Goal: Task Accomplishment & Management: Manage account settings

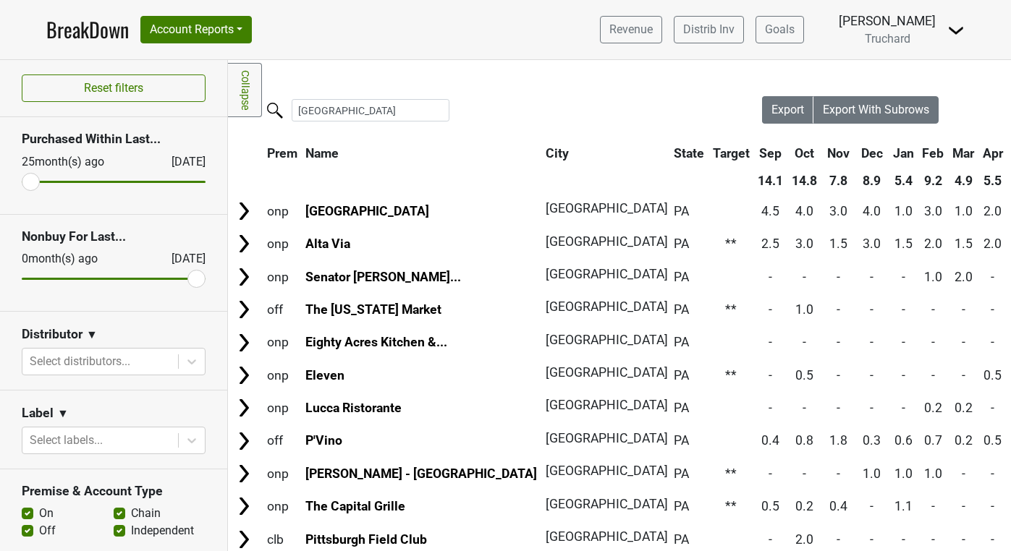
scroll to position [7, 0]
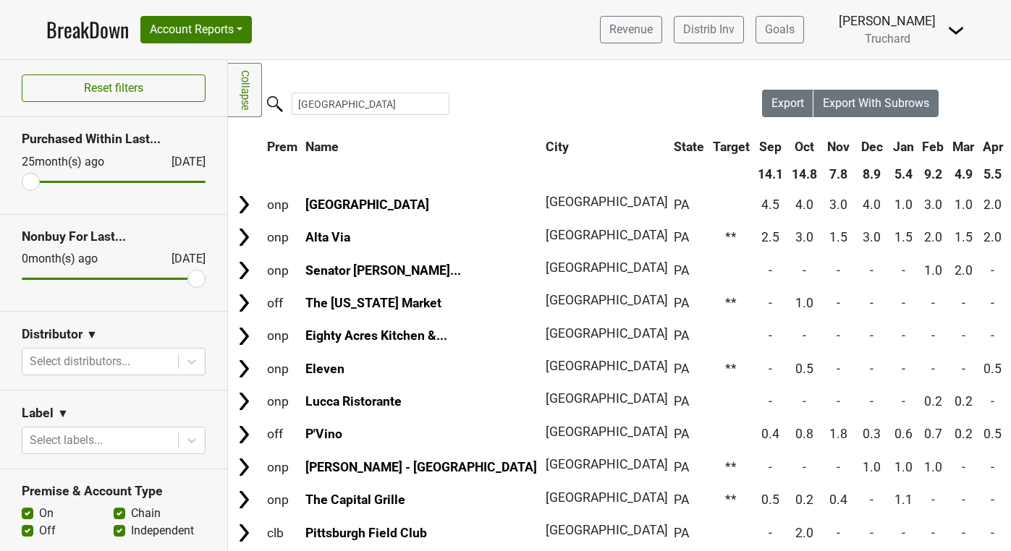
click at [239, 75] on link "Collapse" at bounding box center [245, 90] width 34 height 54
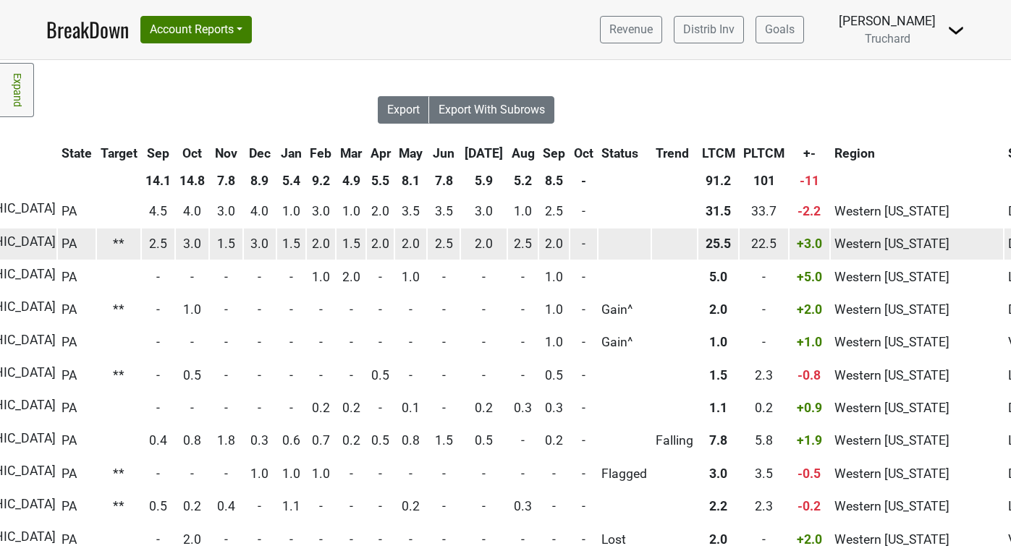
scroll to position [0, 0]
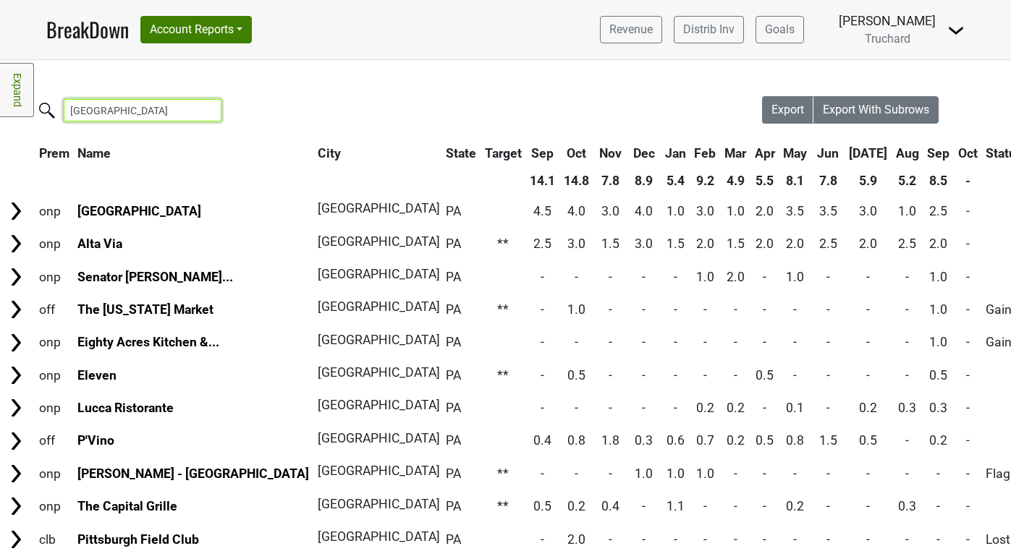
click at [168, 104] on input "pittsburgh" at bounding box center [143, 110] width 158 height 22
click at [167, 104] on input "pittsburgh" at bounding box center [143, 110] width 158 height 22
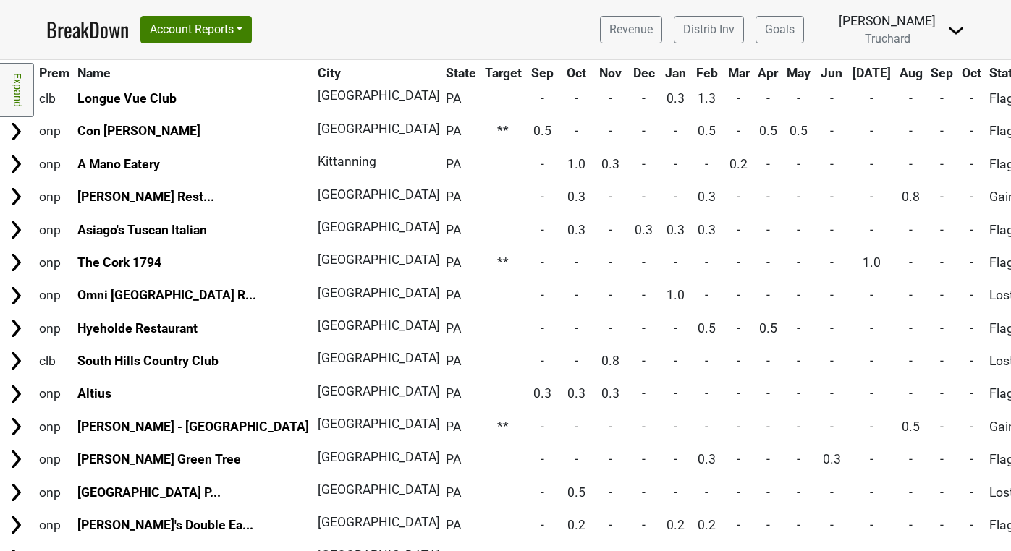
scroll to position [570, 0]
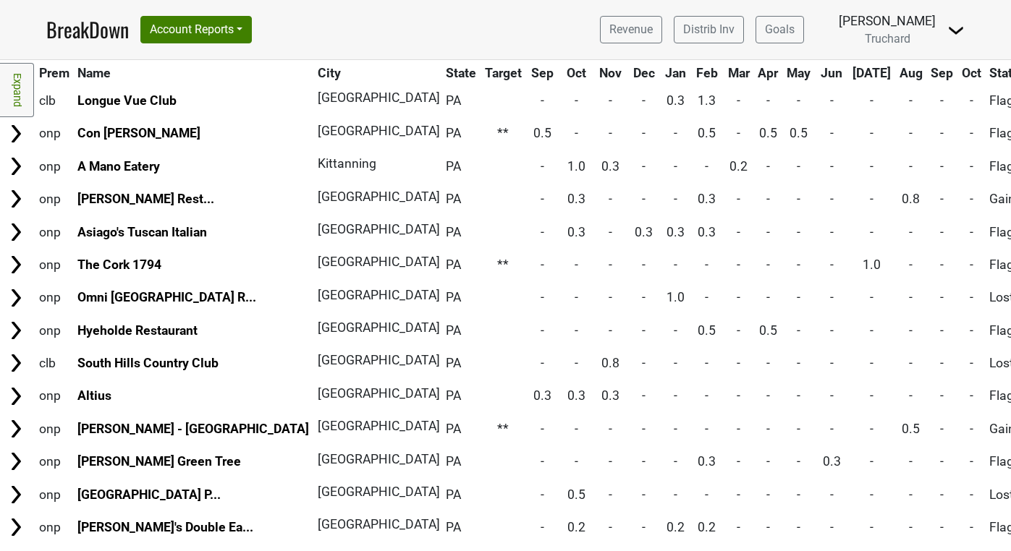
type input "western pennsyl"
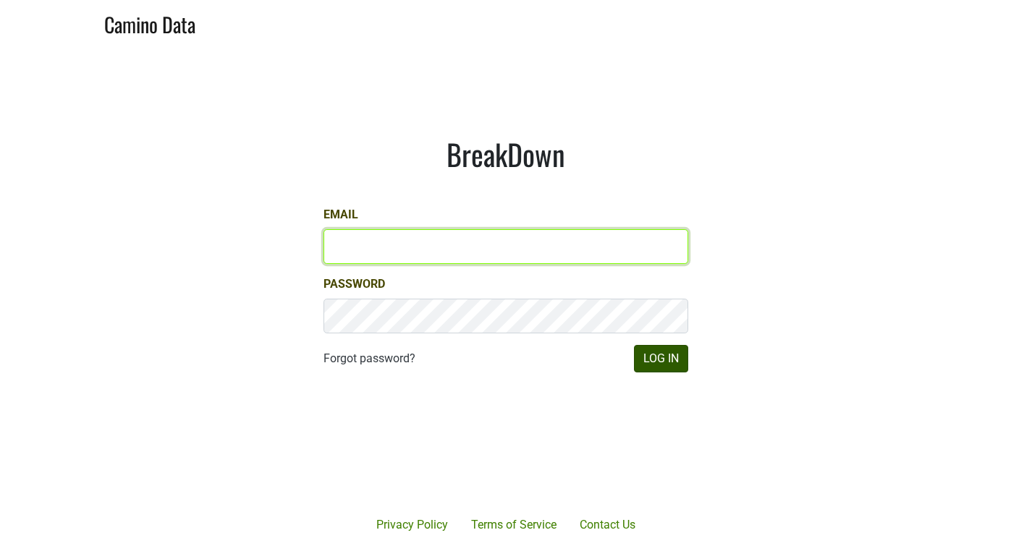
type input "[PERSON_NAME][EMAIL_ADDRESS][DOMAIN_NAME]"
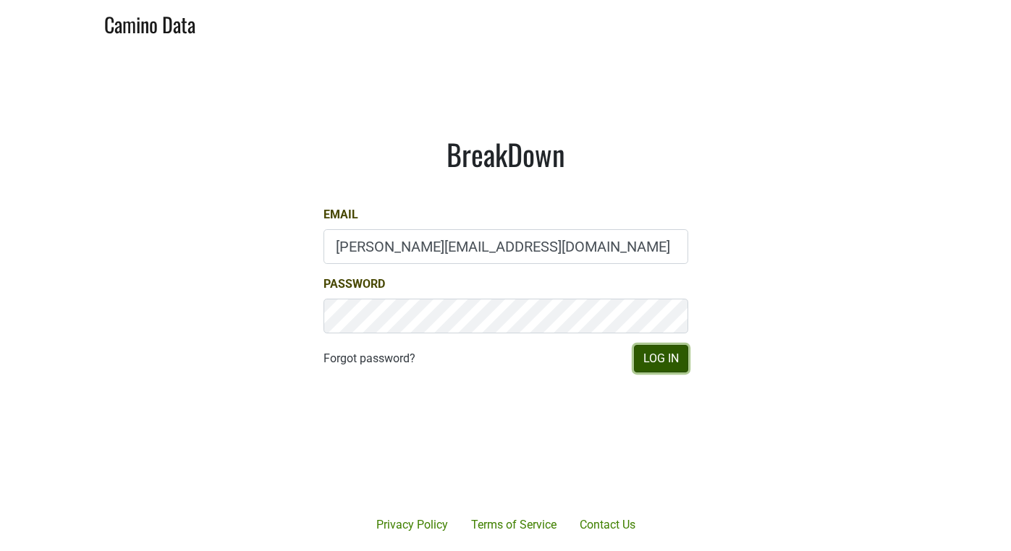
click at [662, 365] on button "Log In" at bounding box center [661, 358] width 54 height 27
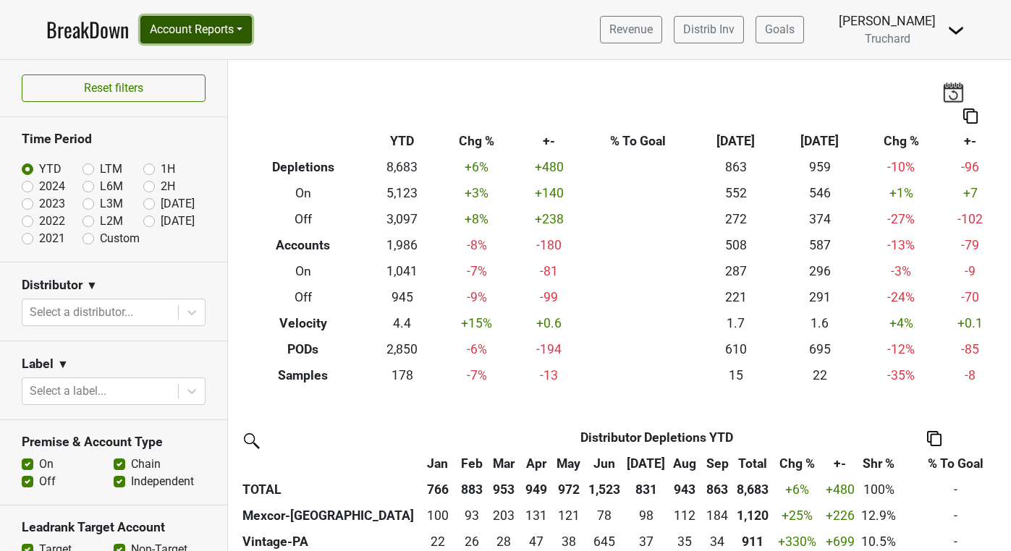
click at [218, 25] on button "Account Reports" at bounding box center [195, 29] width 111 height 27
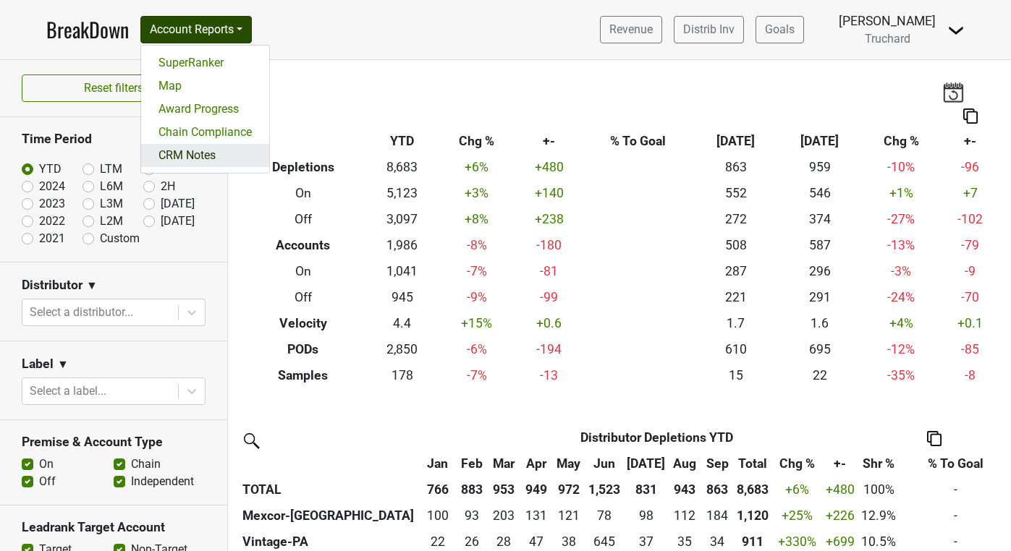
click at [252, 148] on link "CRM Notes" at bounding box center [205, 155] width 128 height 23
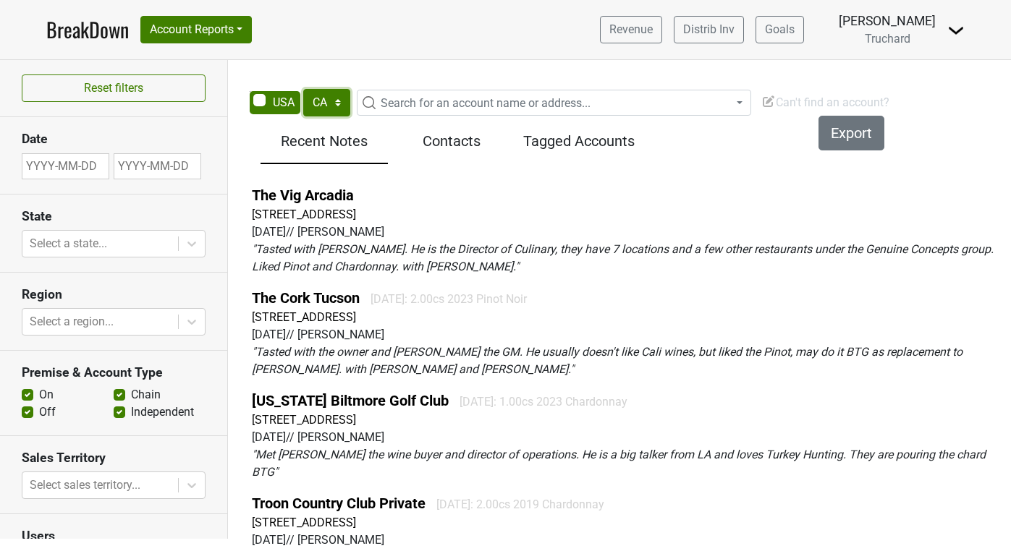
click at [328, 94] on select "AK AL AR AZ CA CO CT DC DE FL [GEOGRAPHIC_DATA] HI IA ID IL IN KS [GEOGRAPHIC_D…" at bounding box center [326, 102] width 47 height 27
select select "PA"
click at [303, 89] on select "AK AL AR AZ CA CO CT DC DE FL [GEOGRAPHIC_DATA] HI IA ID IL IN KS [GEOGRAPHIC_D…" at bounding box center [326, 102] width 47 height 27
click at [407, 104] on span "Search for an account name or address..." at bounding box center [485, 103] width 210 height 14
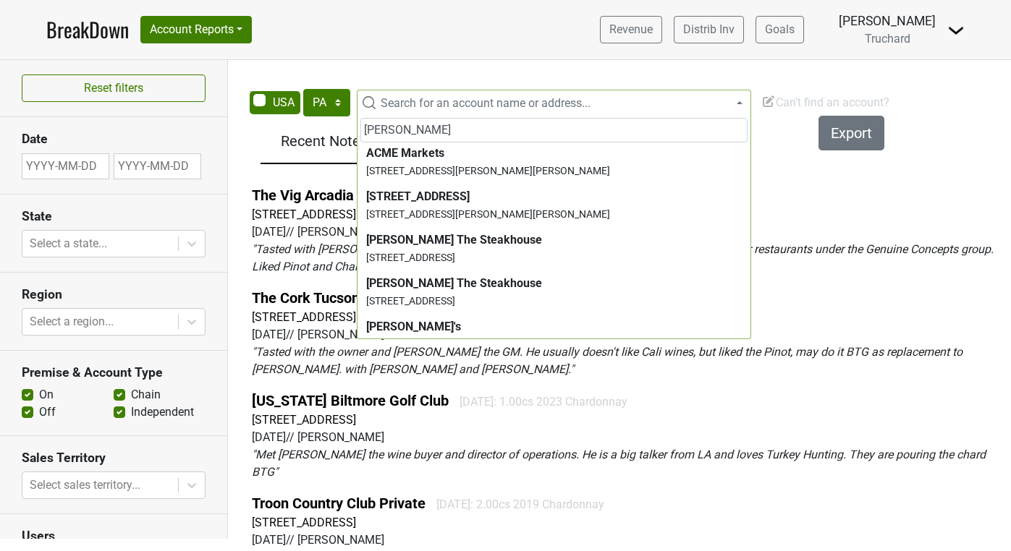
scroll to position [95, 0]
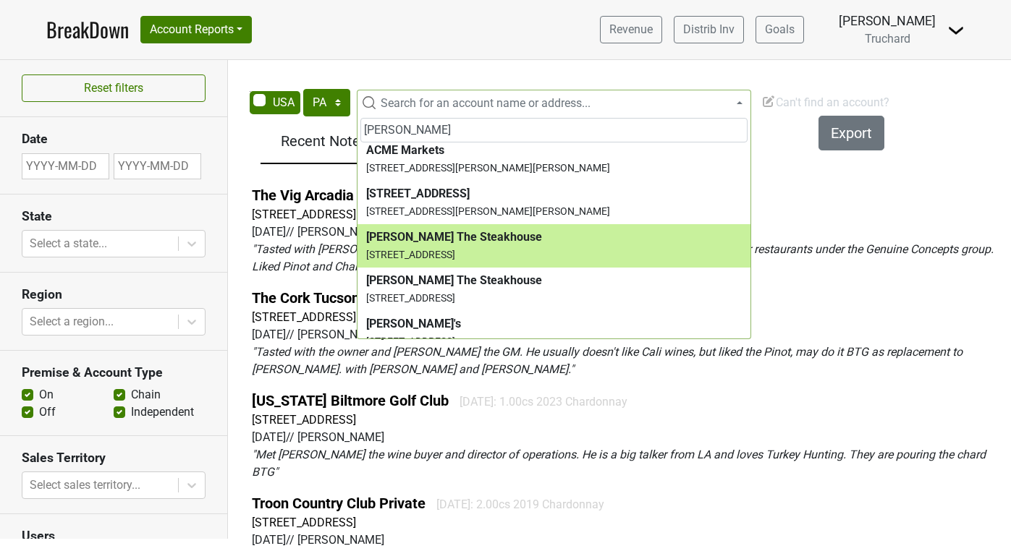
type input "morton"
select select "123802907"
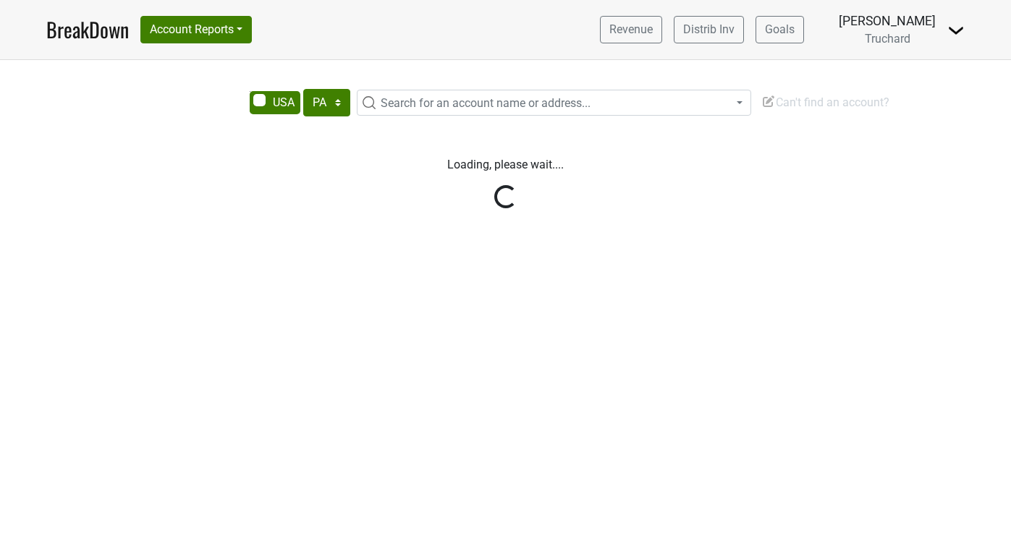
select select "PA"
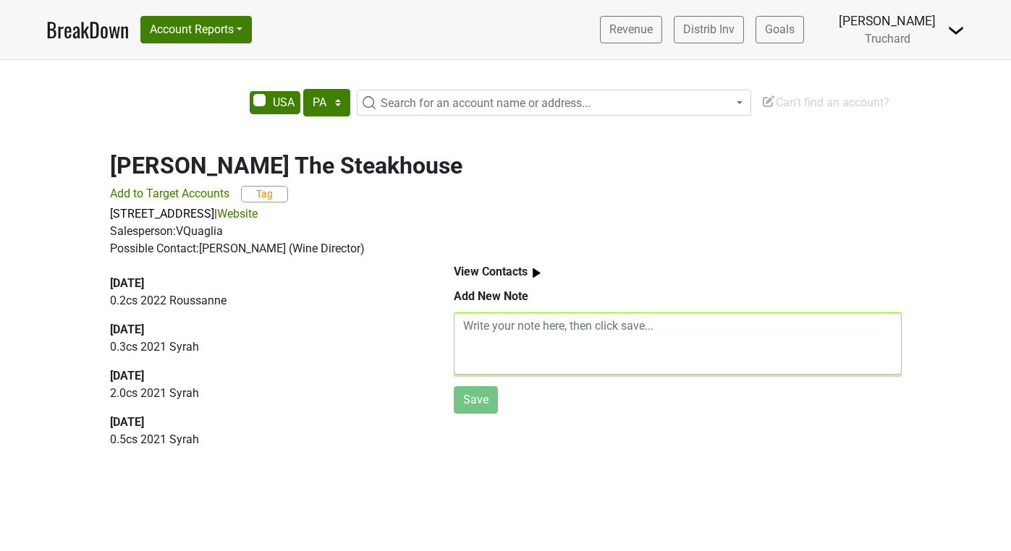
click at [508, 331] on textarea at bounding box center [678, 343] width 448 height 62
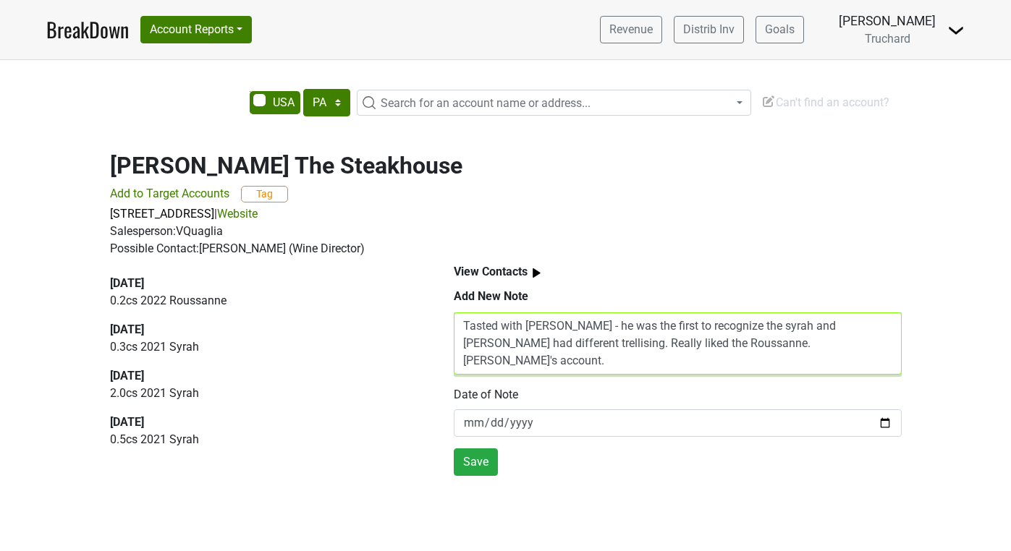
click at [555, 343] on textarea "Tasted with Stephen - he was the first to recognize the syrah and Roussanne had…" at bounding box center [678, 343] width 448 height 62
type textarea "Tasted with Stephen - he was the first to recognize the syrah and Roussanne had…"
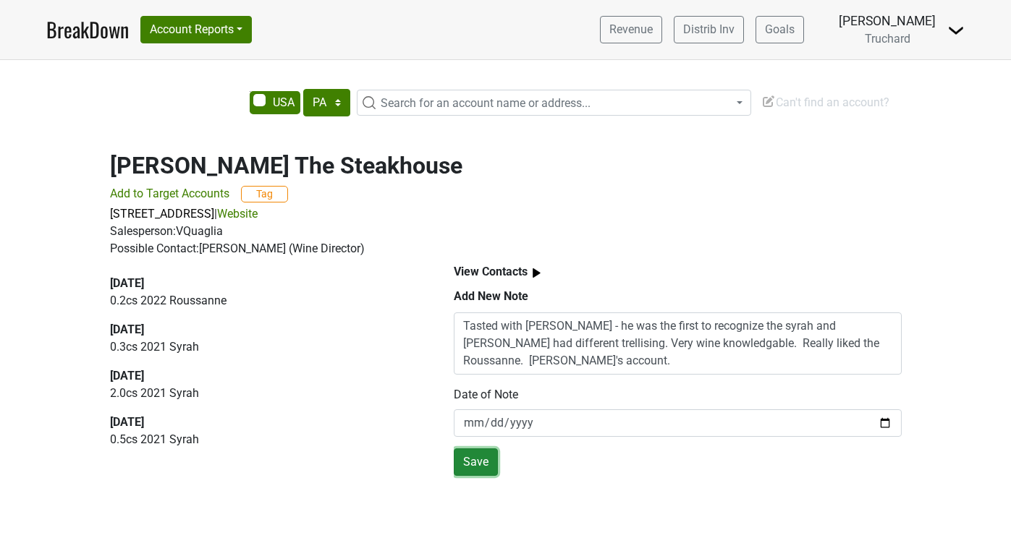
click at [467, 467] on button "Save" at bounding box center [476, 461] width 44 height 27
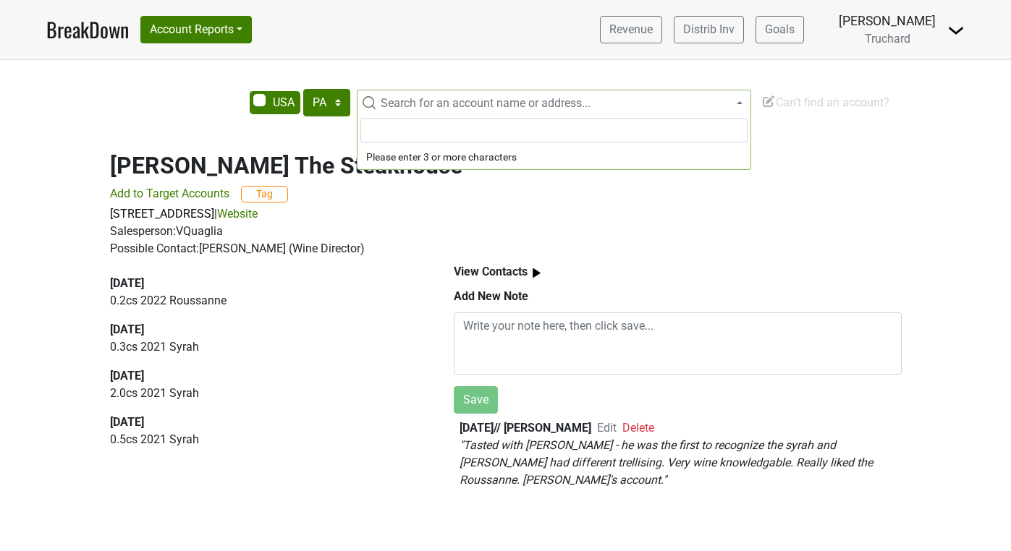
click at [412, 109] on span "Search for an account name or address..." at bounding box center [485, 103] width 210 height 14
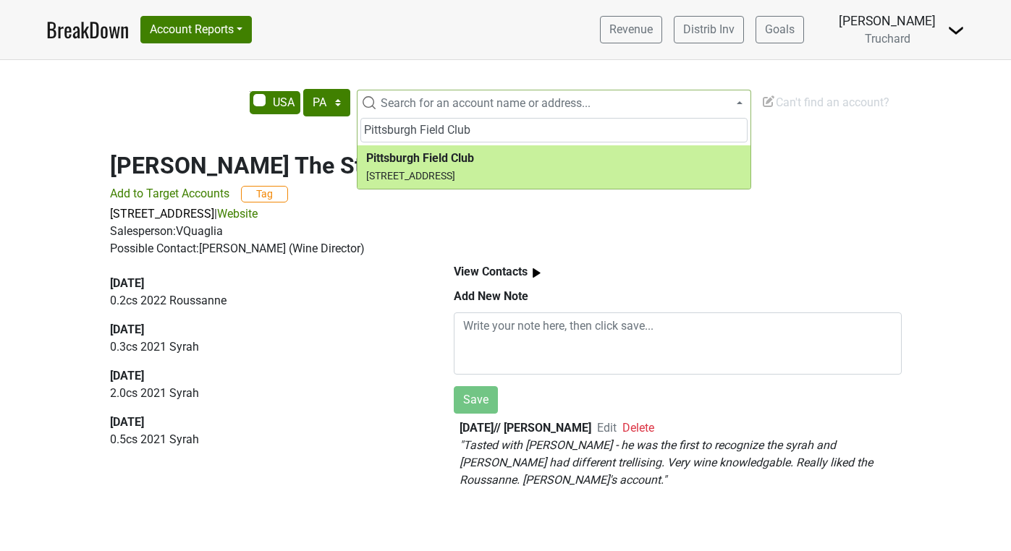
type input "Pittsburgh Field Club"
select select "230053"
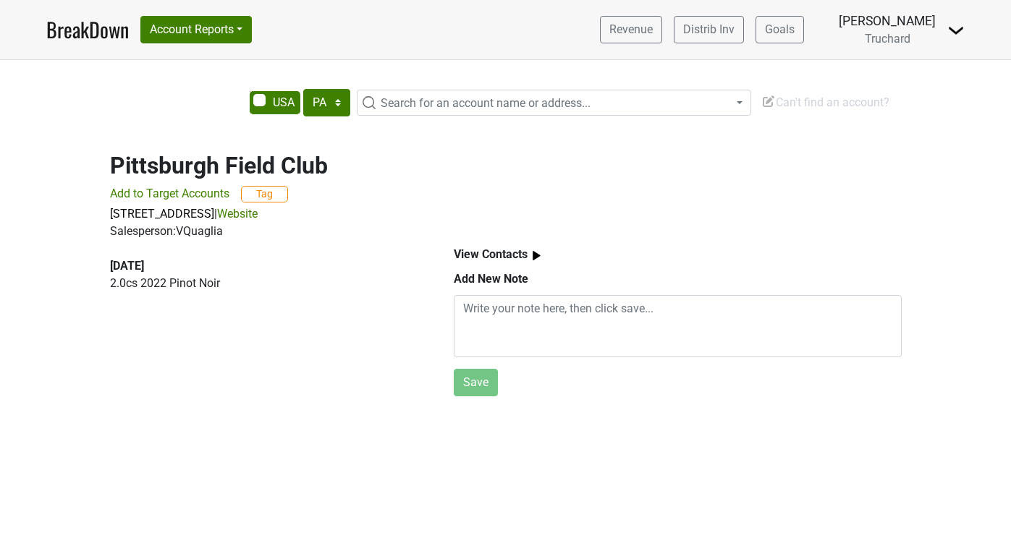
select select "PA"
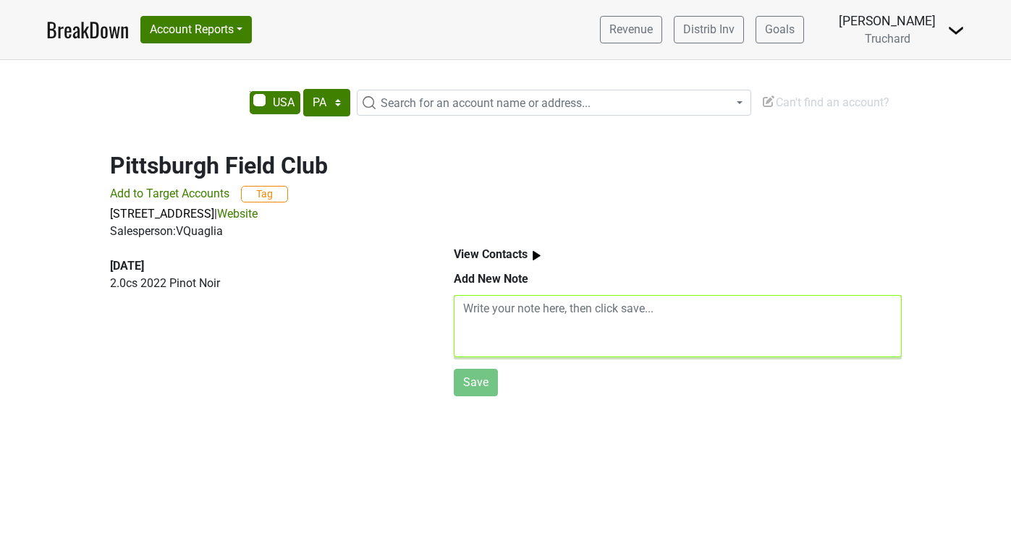
click at [515, 309] on textarea at bounding box center [678, 326] width 448 height 62
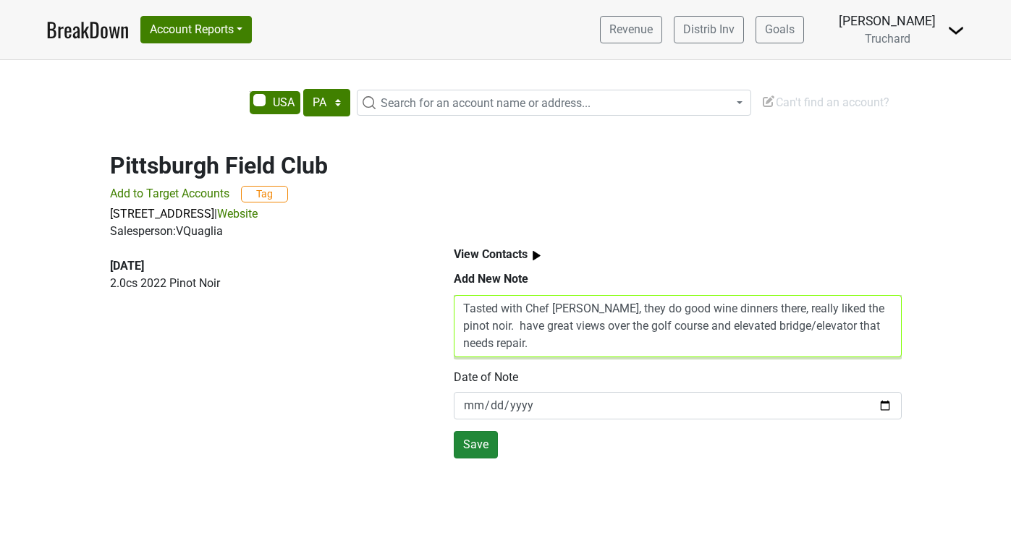
type textarea "Tasted with Chef Justin, they do good wine dinners there, really liked the pino…"
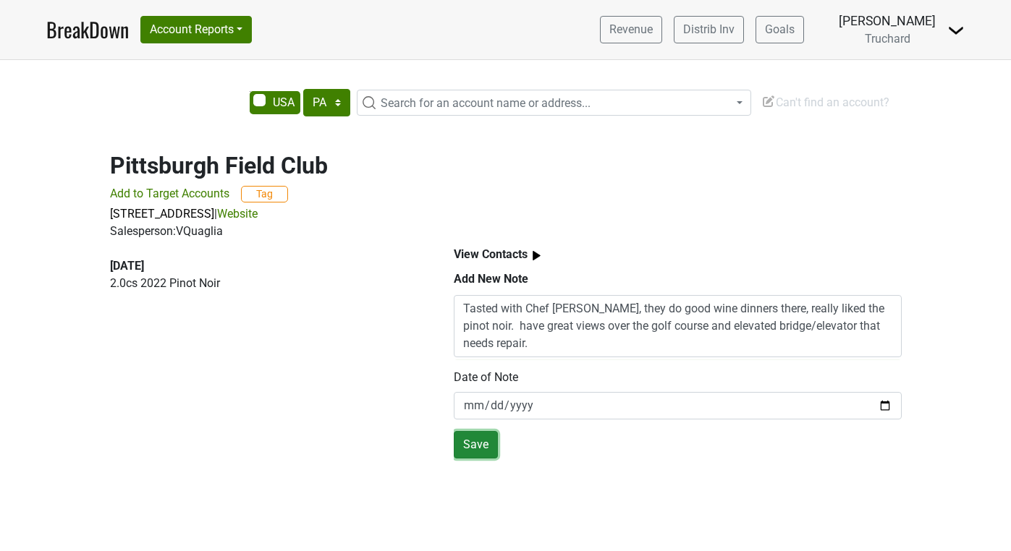
click at [456, 446] on button "Save" at bounding box center [476, 444] width 44 height 27
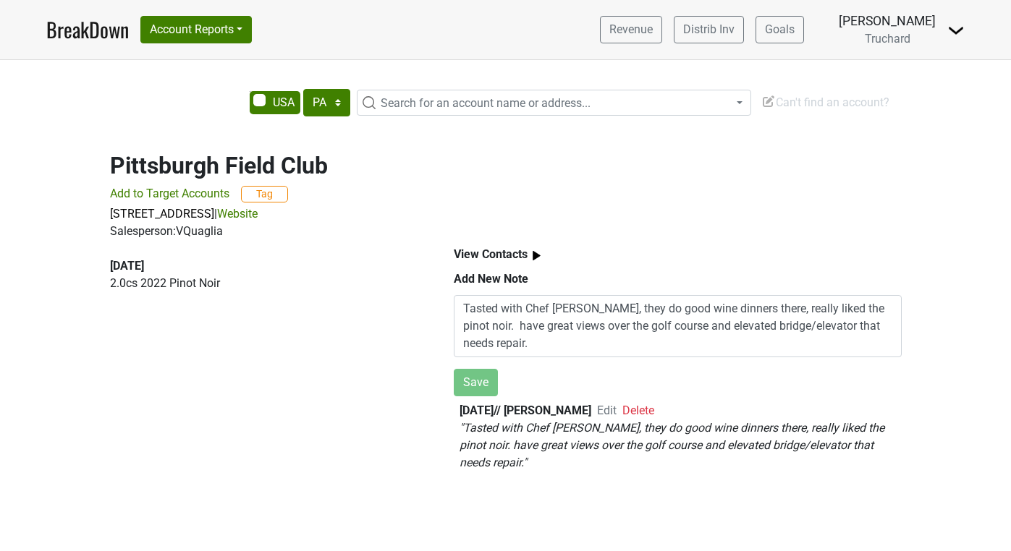
click at [408, 108] on span "Search for an account name or address..." at bounding box center [485, 103] width 210 height 14
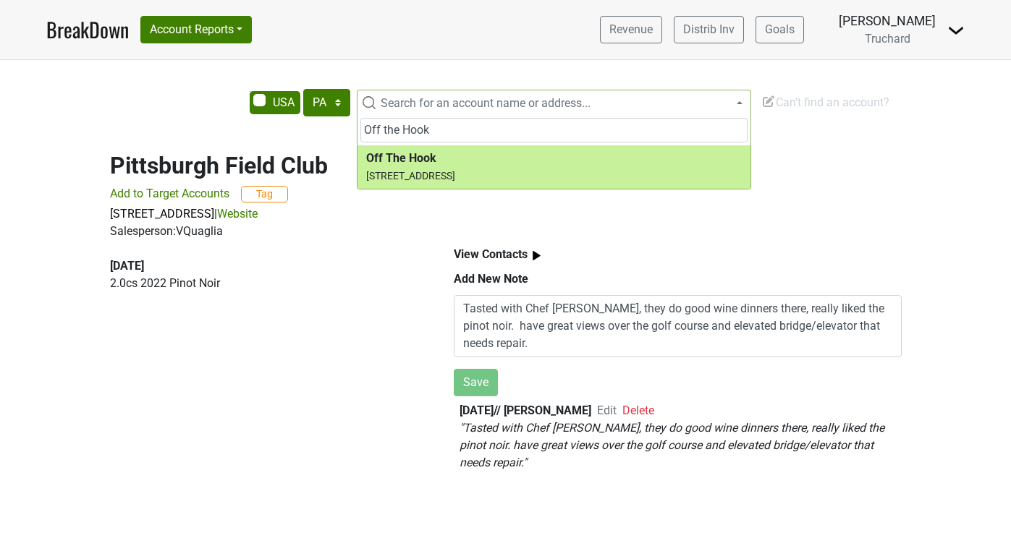
type input "Off the Hook"
select select "156829"
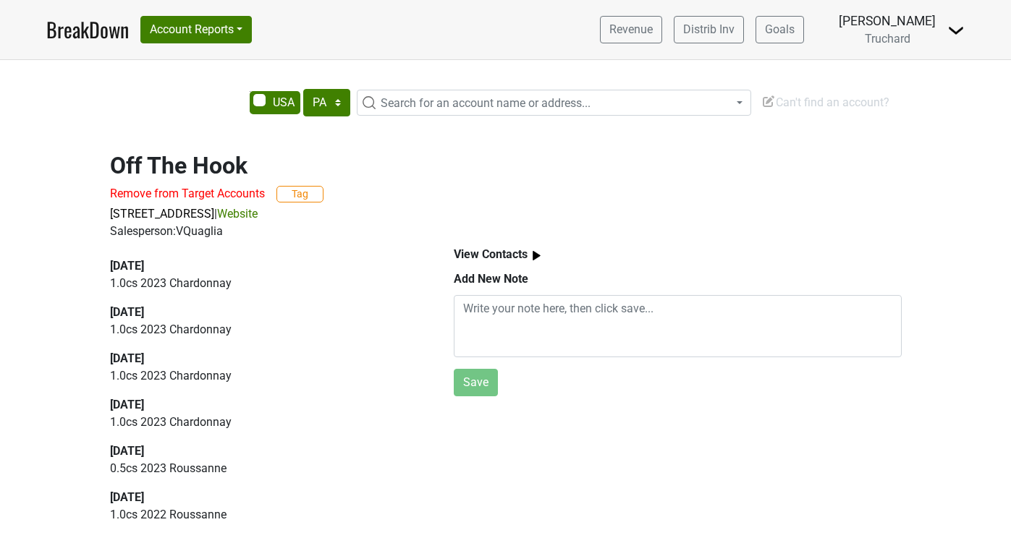
select select "PA"
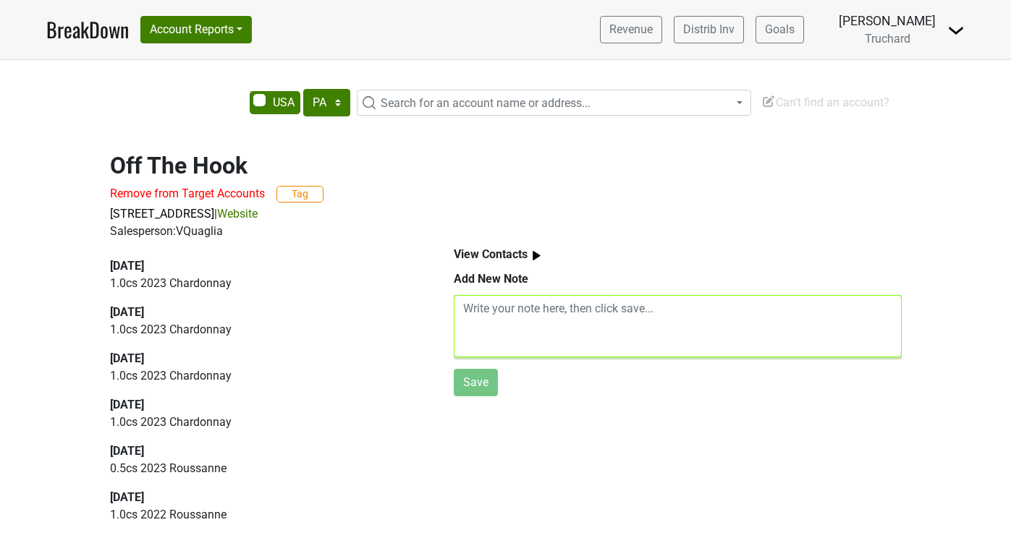
click at [492, 328] on textarea at bounding box center [678, 326] width 448 height 62
paste textarea "lunch with owner Glenn Hawley and GM. Both Truchard Rousanne and chardonnay on …"
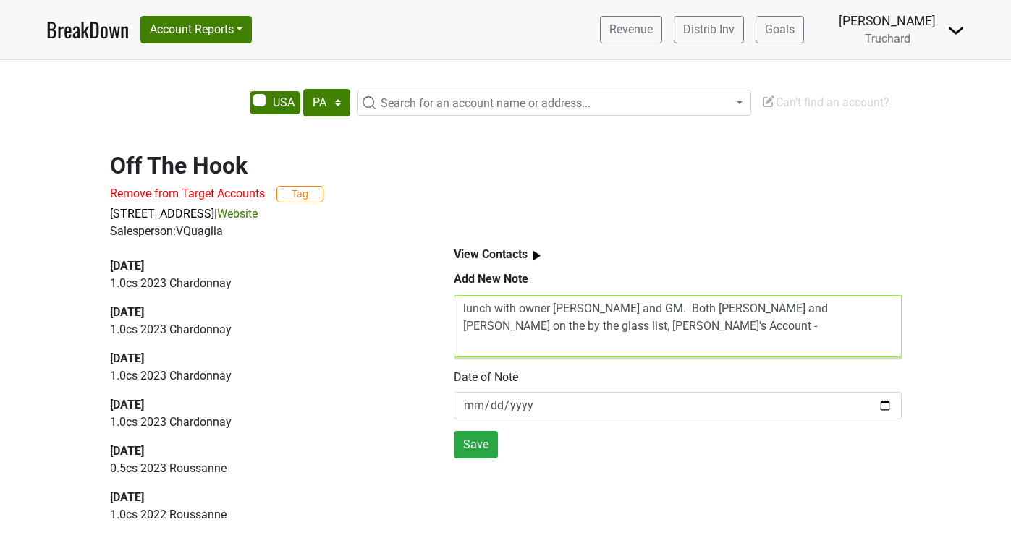
click at [670, 310] on textarea "lunch with owner Glenn Hawley and GM. Both Truchard Rousanne and chardonnay on …" at bounding box center [678, 326] width 448 height 62
type textarea "lunch with owner Glenn Hawley and GM. Used to Own Monterey Bay. Both Truchard R…"
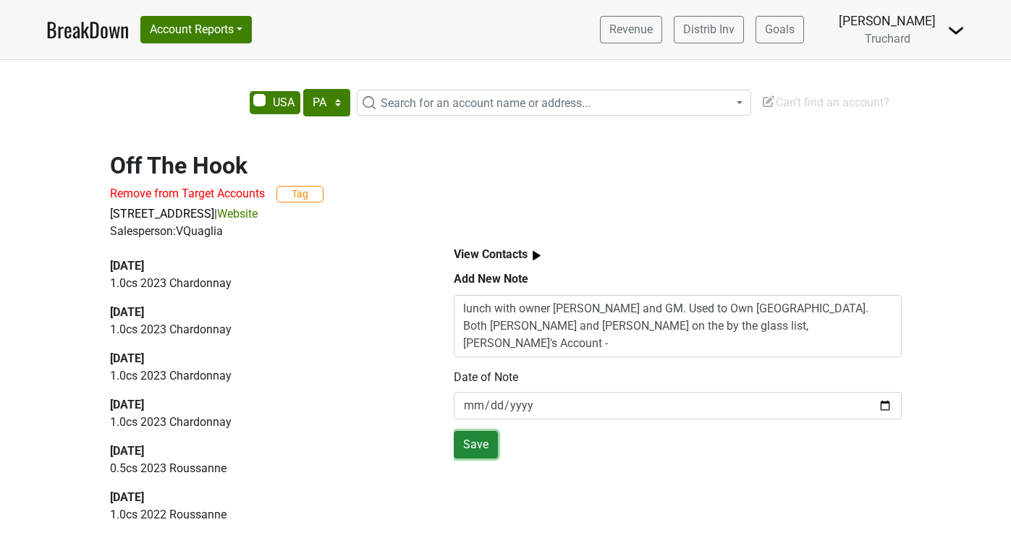
click at [479, 448] on button "Save" at bounding box center [476, 444] width 44 height 27
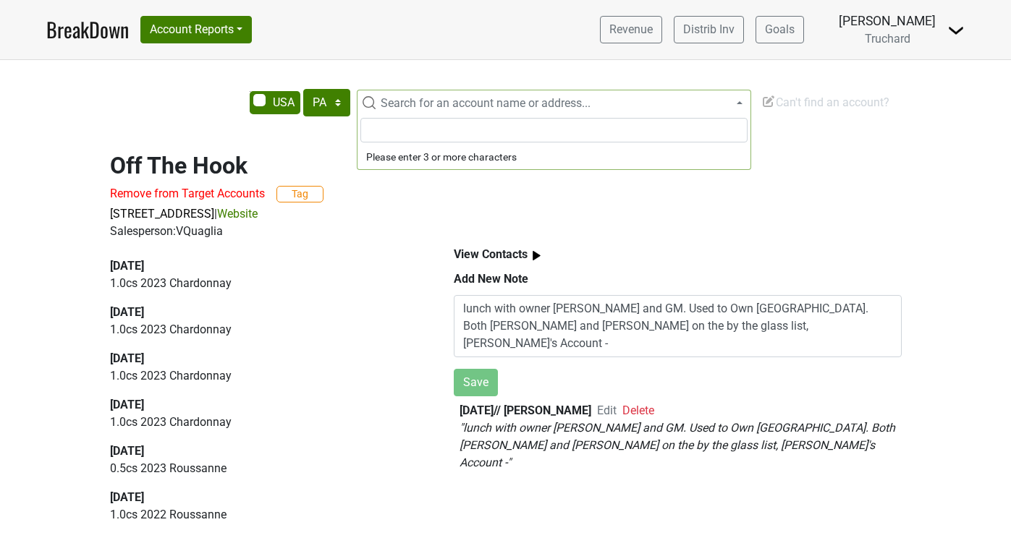
click at [426, 114] on span "Search for an account name or address..." at bounding box center [554, 103] width 394 height 26
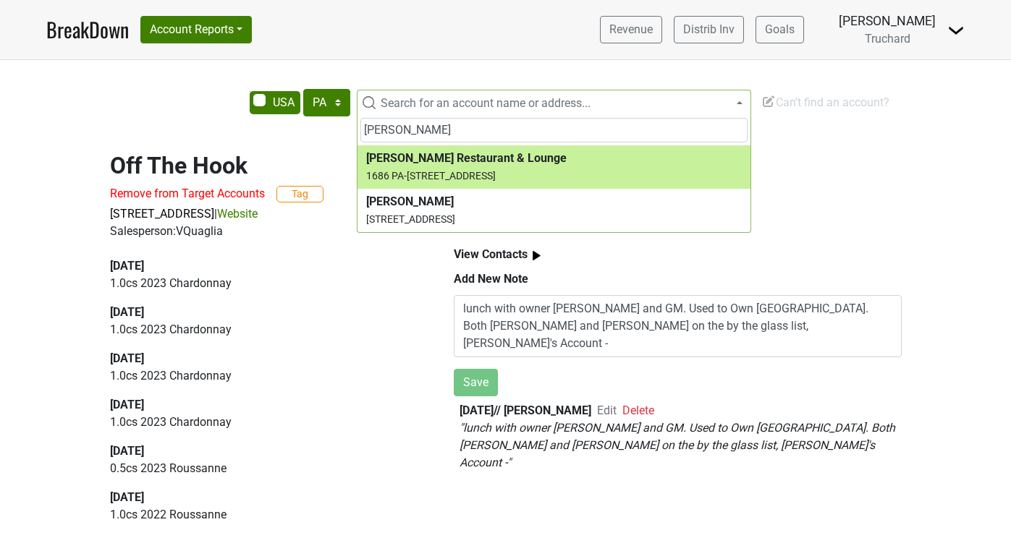
type input "Jimmy Wan"
select select "124460866"
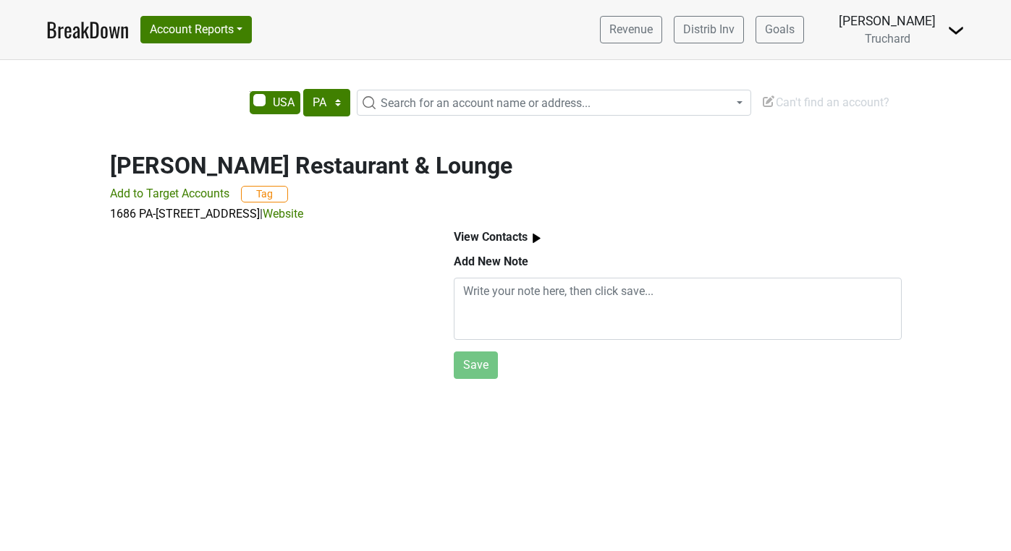
select select "PA"
click at [522, 292] on textarea at bounding box center [678, 309] width 448 height 62
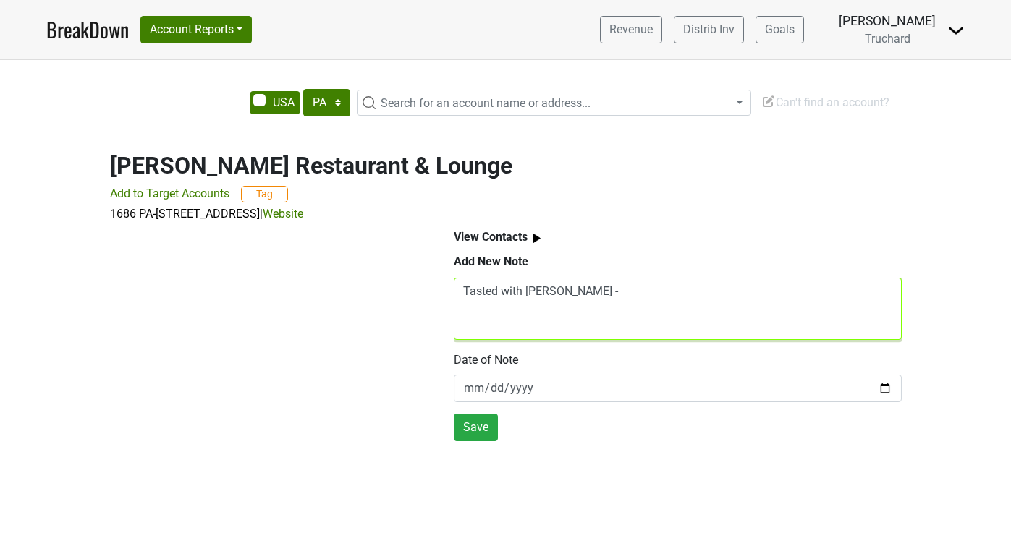
paste textarea "Opening new supper club concept called Mister Mister in a few weeks. Owns two h…"
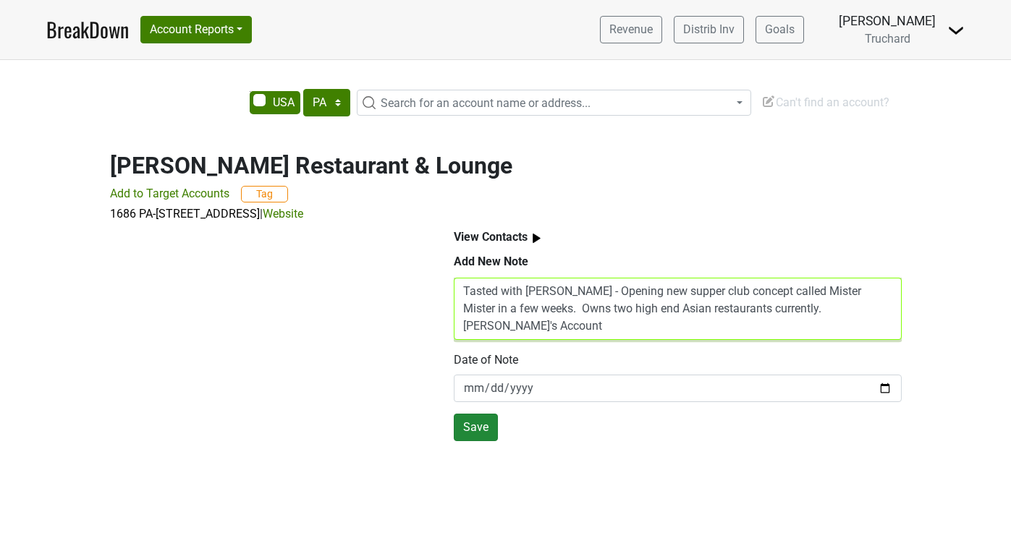
type textarea "Tasted with [PERSON_NAME] - Opening new supper club concept called Mister Miste…"
click at [469, 430] on button "Save" at bounding box center [476, 427] width 44 height 27
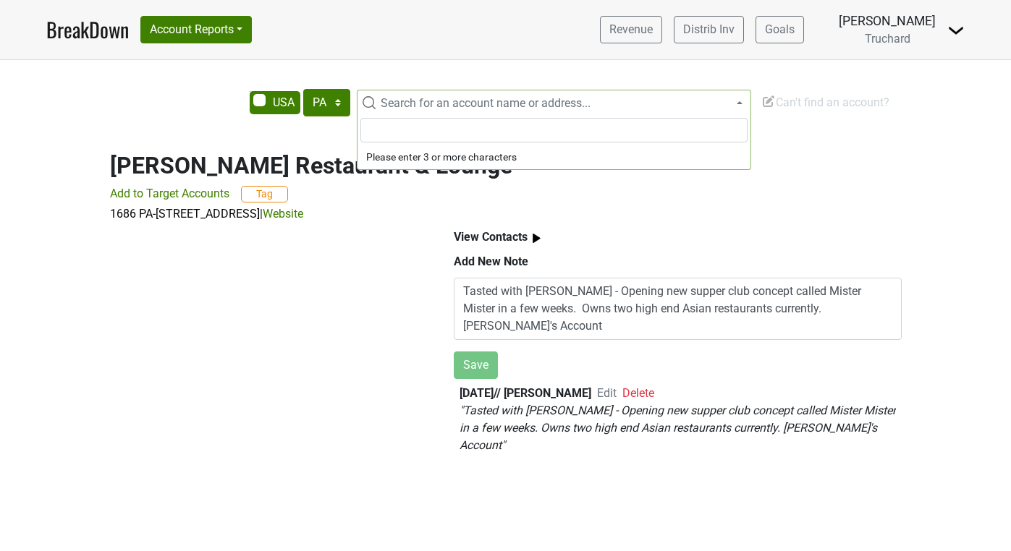
click at [393, 105] on span "Search for an account name or address..." at bounding box center [485, 103] width 210 height 14
drag, startPoint x: 451, startPoint y: 132, endPoint x: 287, endPoint y: 131, distance: 164.2
click at [287, 131] on body "BreakDown Account Reports SuperRanker Map Award Progress Chain Compliance CRM N…" at bounding box center [505, 275] width 1011 height 551
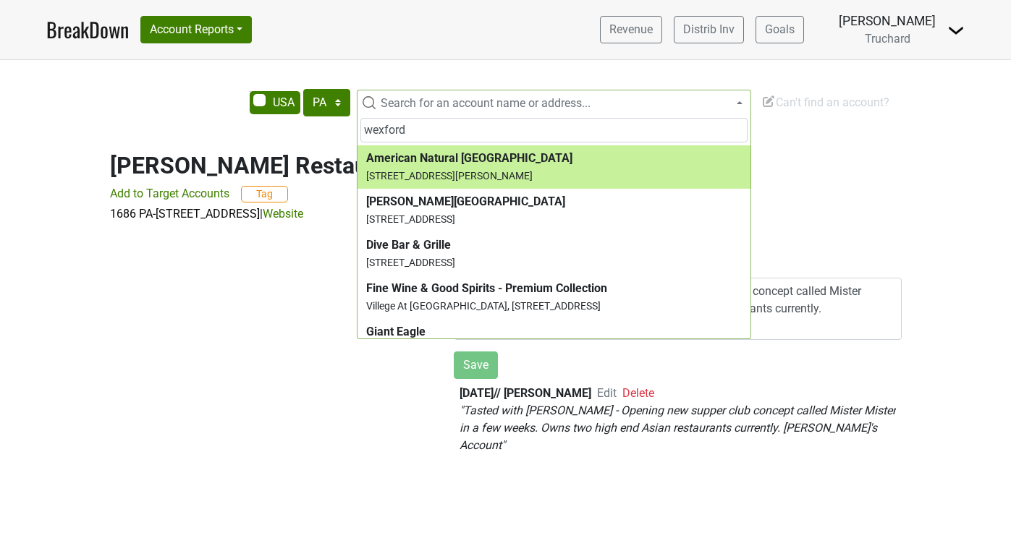
drag, startPoint x: 476, startPoint y: 133, endPoint x: 289, endPoint y: 138, distance: 187.4
click at [289, 138] on body "BreakDown Account Reports SuperRanker Map Award Progress Chain Compliance CRM N…" at bounding box center [505, 275] width 1011 height 551
paste input "12087 Perry Hwy, Wexford, PA 15090"
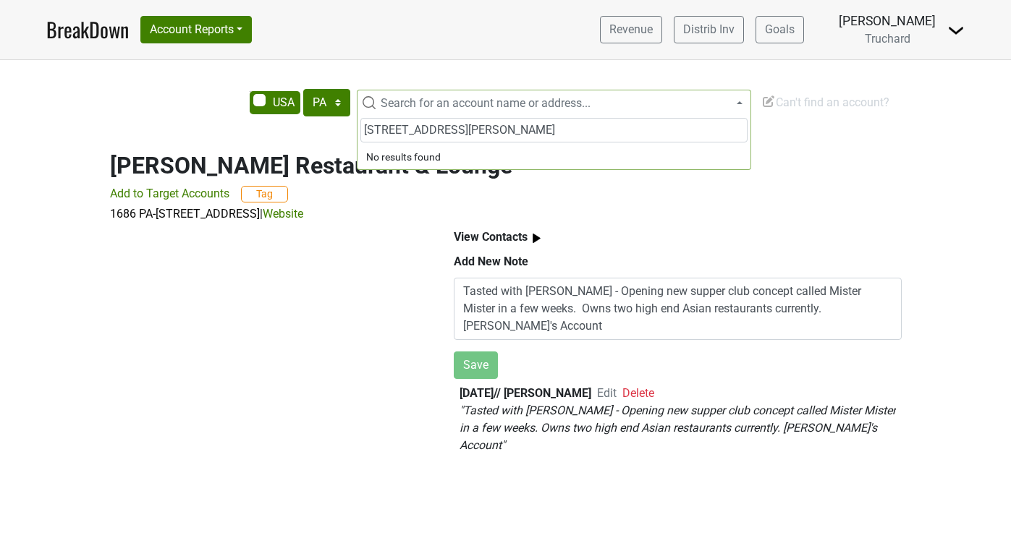
drag, startPoint x: 571, startPoint y: 133, endPoint x: 428, endPoint y: 132, distance: 144.0
click at [428, 132] on input "12087 Perry Hwy, Wexford, PA 15090" at bounding box center [553, 130] width 387 height 25
type input "12087 Perry"
click at [810, 100] on span "Can't find an account?" at bounding box center [825, 102] width 128 height 14
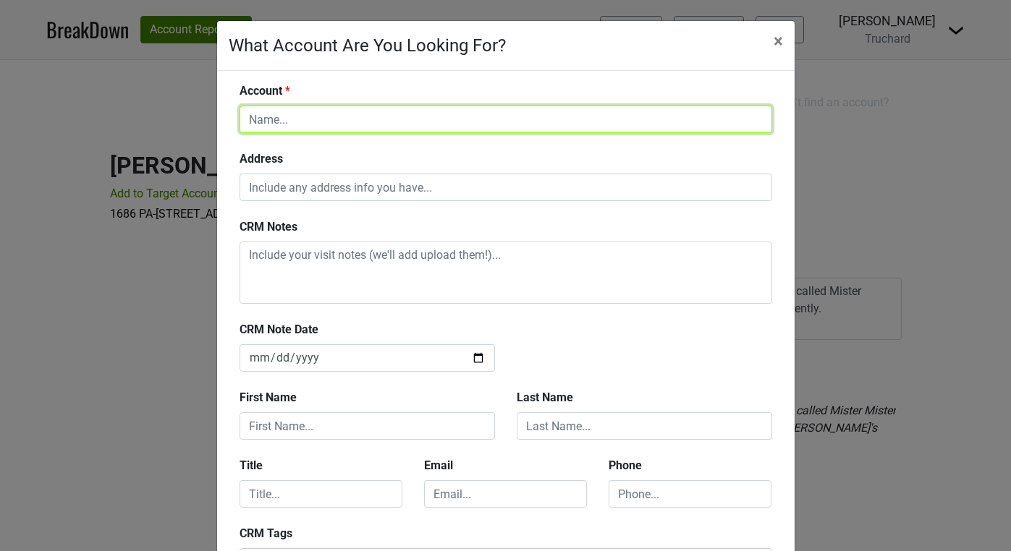
click at [549, 116] on input "text" at bounding box center [505, 119] width 532 height 27
type input "Wexford"
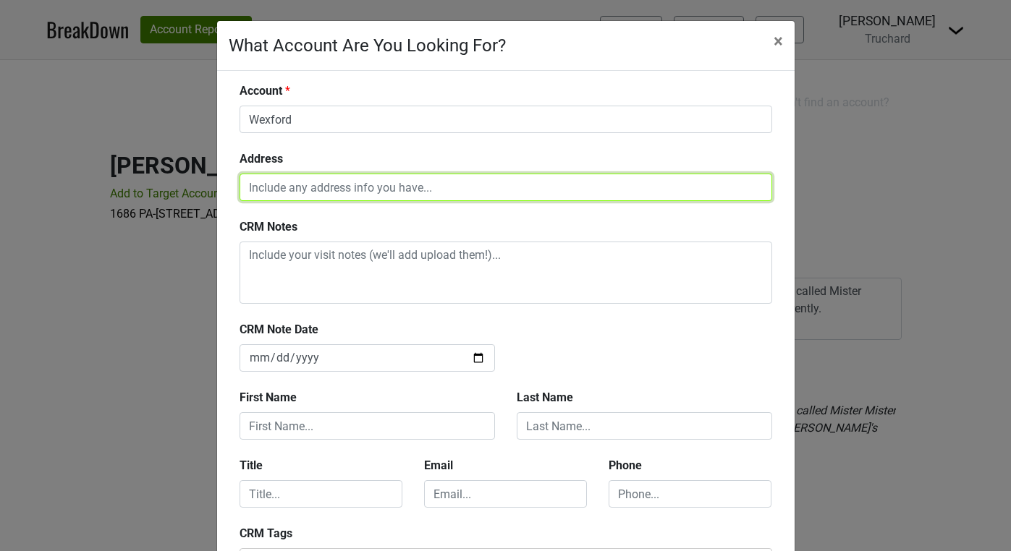
paste input "12087 Perry Hwy, Wexford, PA 15090"
type input "12087 Perry Hwy, Wexford, PA 15090"
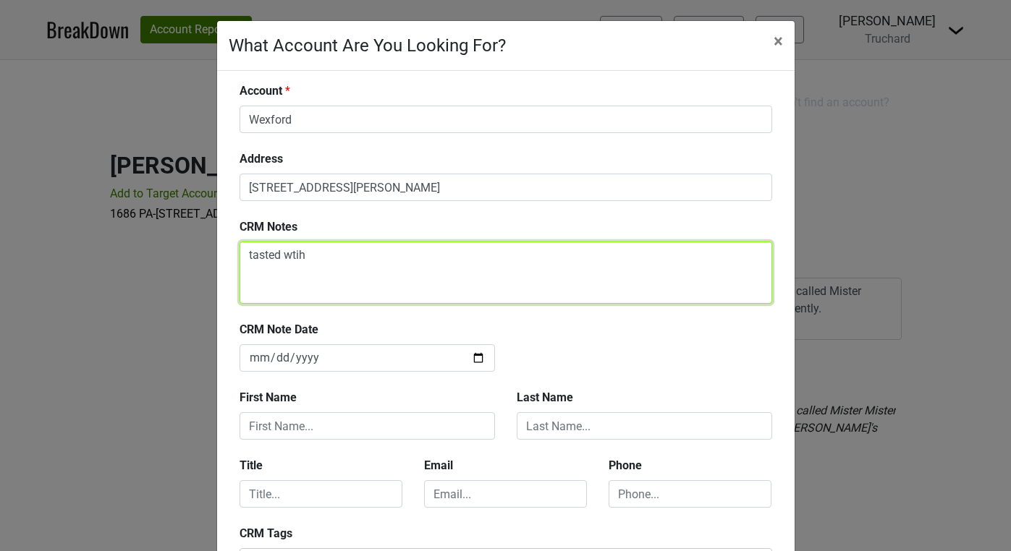
paste textarea "Chef John Dober-owner"
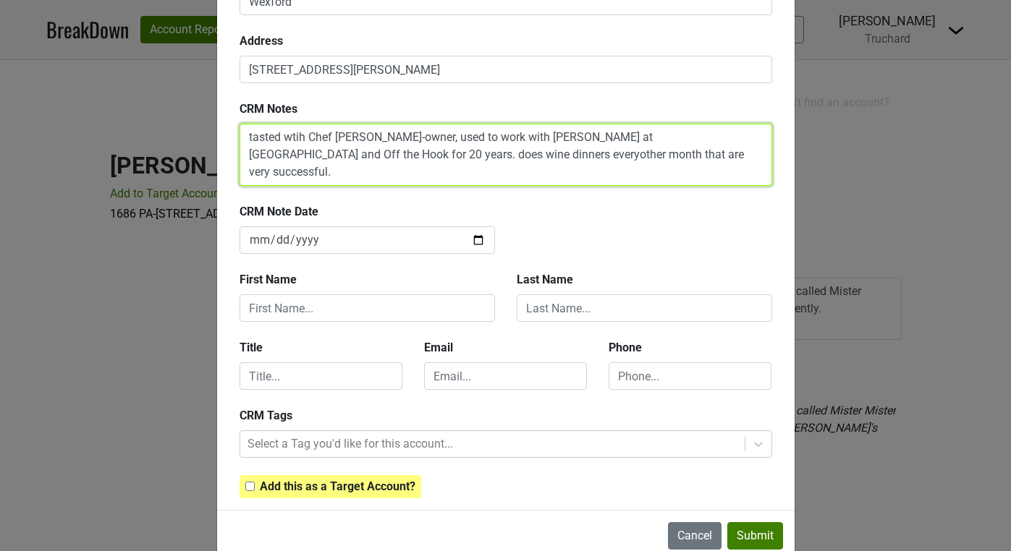
scroll to position [149, 0]
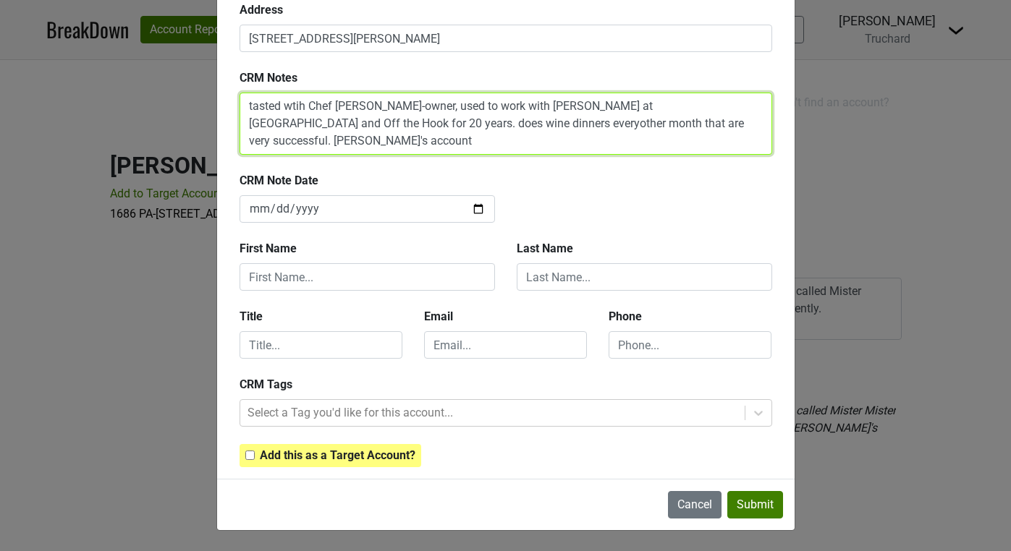
click at [613, 126] on textarea "tasted wtih Chef John Dober-owner, used to work with Glen at Monterey Fish and …" at bounding box center [505, 124] width 532 height 62
type textarea "tasted wtih Chef John Dober-owner, used to work with Glen at Monterey Fish and …"
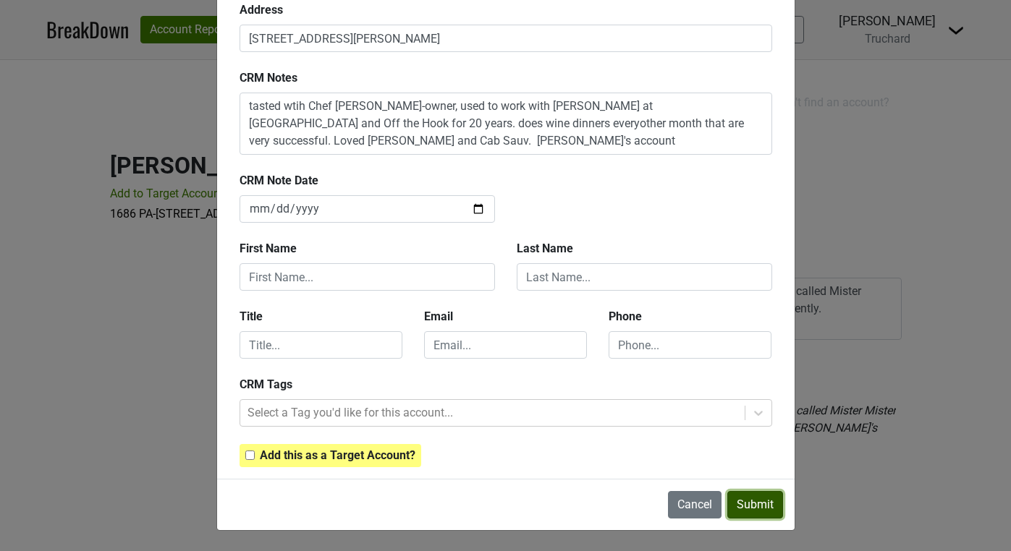
click at [747, 503] on button "Submit" at bounding box center [755, 504] width 56 height 27
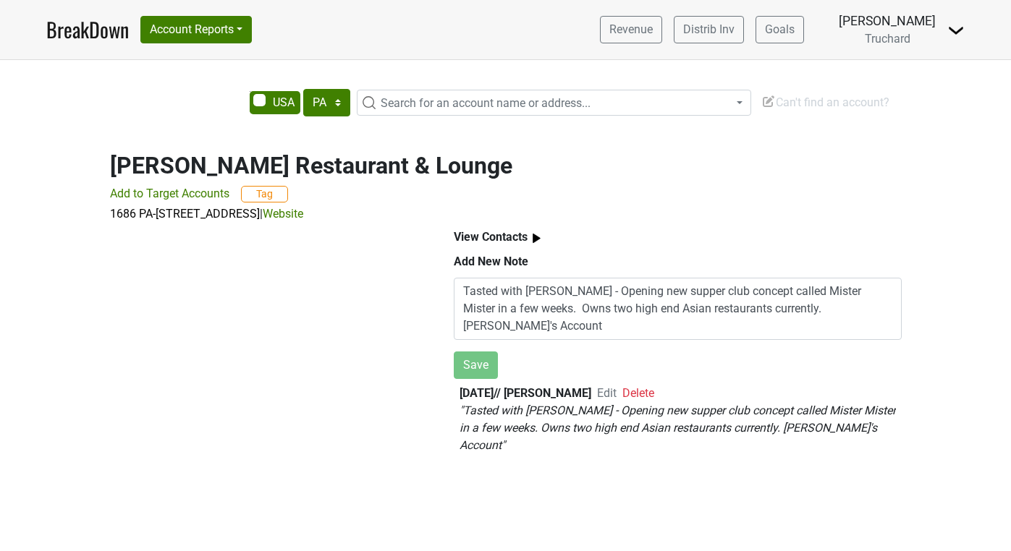
click at [451, 103] on span "Search for an account name or address..." at bounding box center [485, 103] width 210 height 14
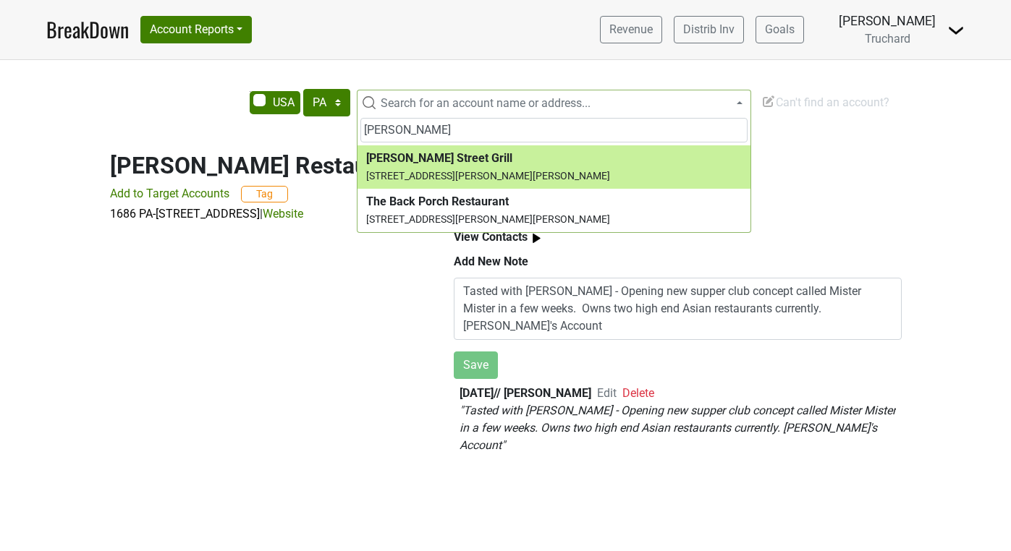
type input "speer"
select select "157853"
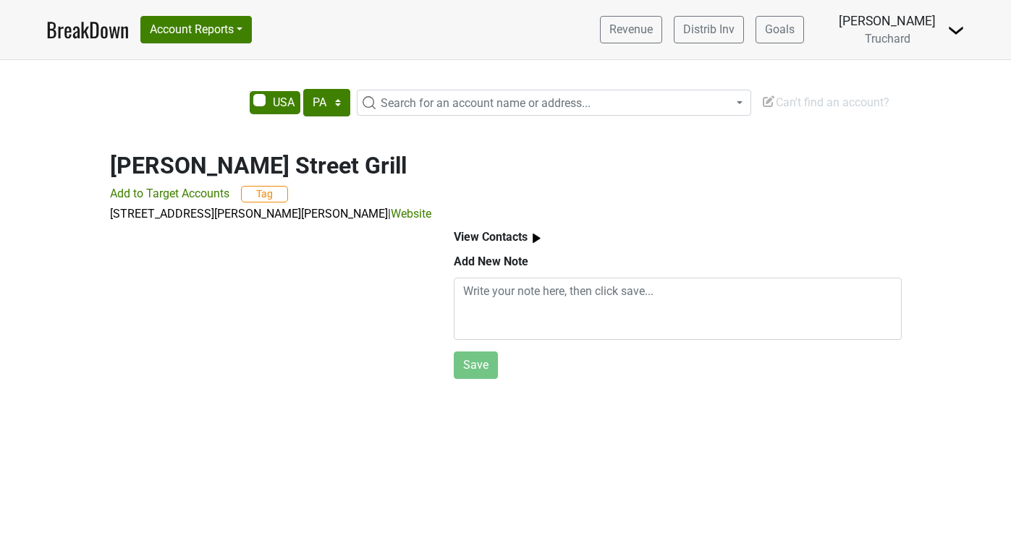
select select "PA"
click at [361, 212] on p "[STREET_ADDRESS][PERSON_NAME][PERSON_NAME] | Website" at bounding box center [505, 213] width 791 height 17
click at [391, 216] on link "Website" at bounding box center [411, 214] width 41 height 14
click at [826, 102] on span "Can't find an account?" at bounding box center [825, 102] width 128 height 14
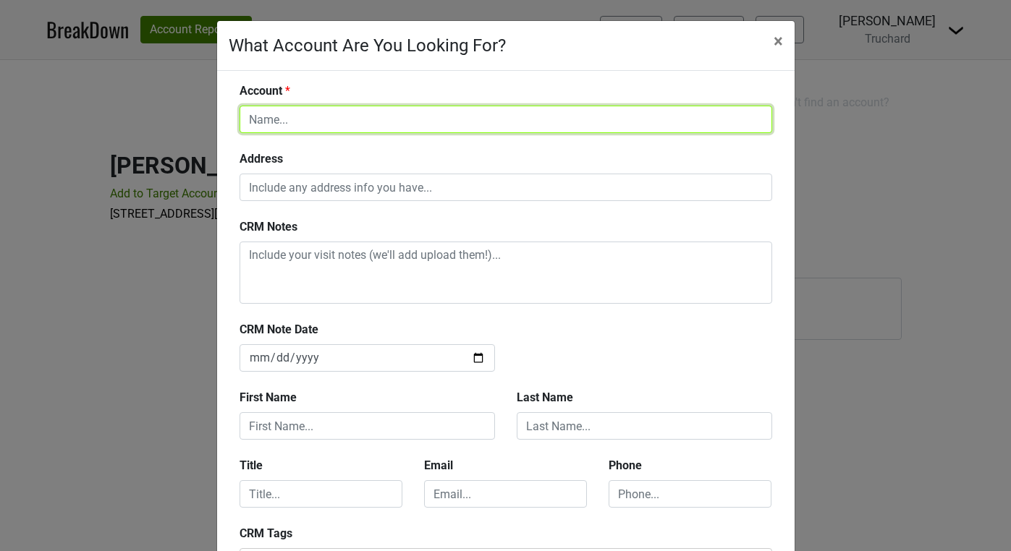
click at [513, 109] on input "text" at bounding box center [505, 119] width 532 height 27
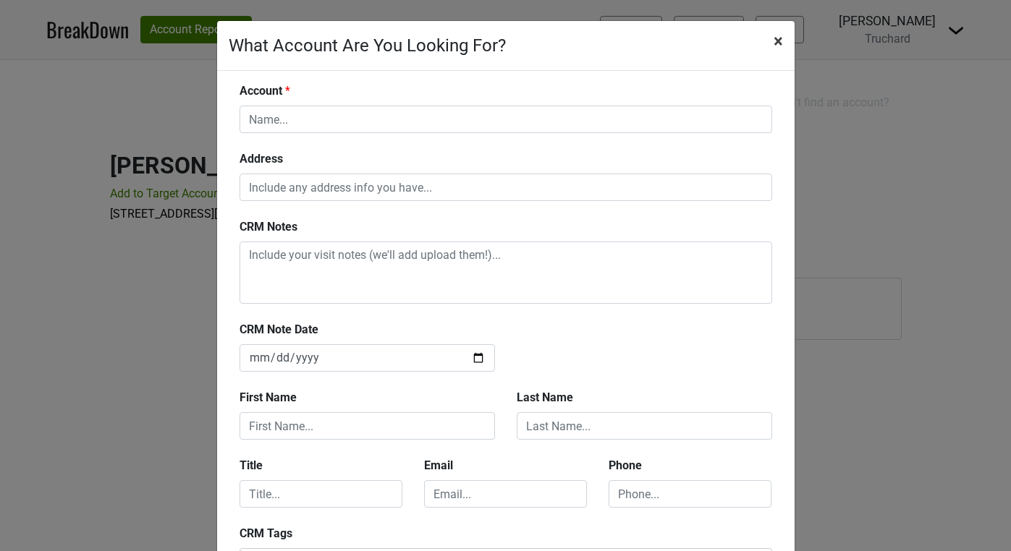
click at [778, 39] on span "×" at bounding box center [777, 41] width 9 height 20
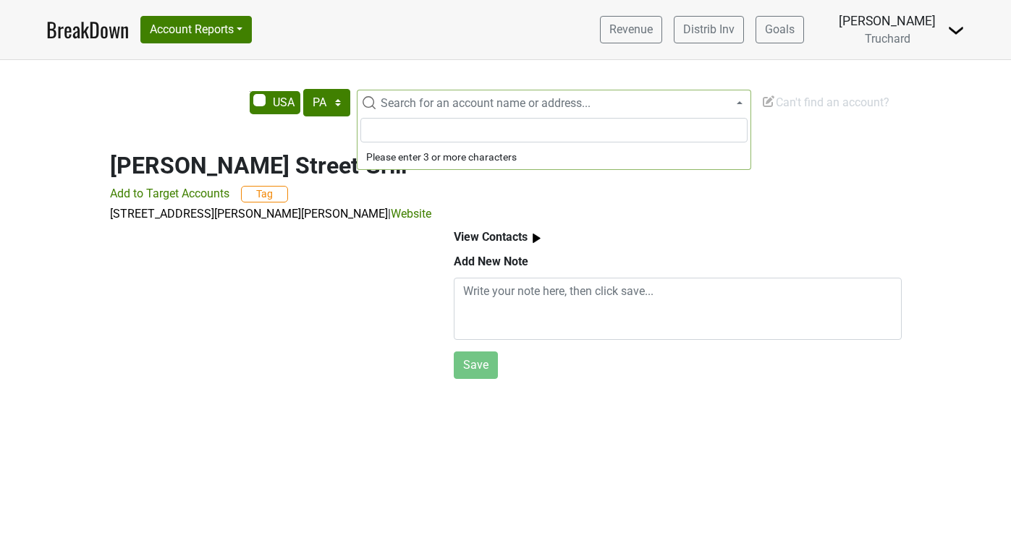
click at [433, 111] on span "Search for an account name or address..." at bounding box center [562, 103] width 375 height 17
type input "s"
click at [783, 101] on span "Can't find an account?" at bounding box center [825, 102] width 128 height 14
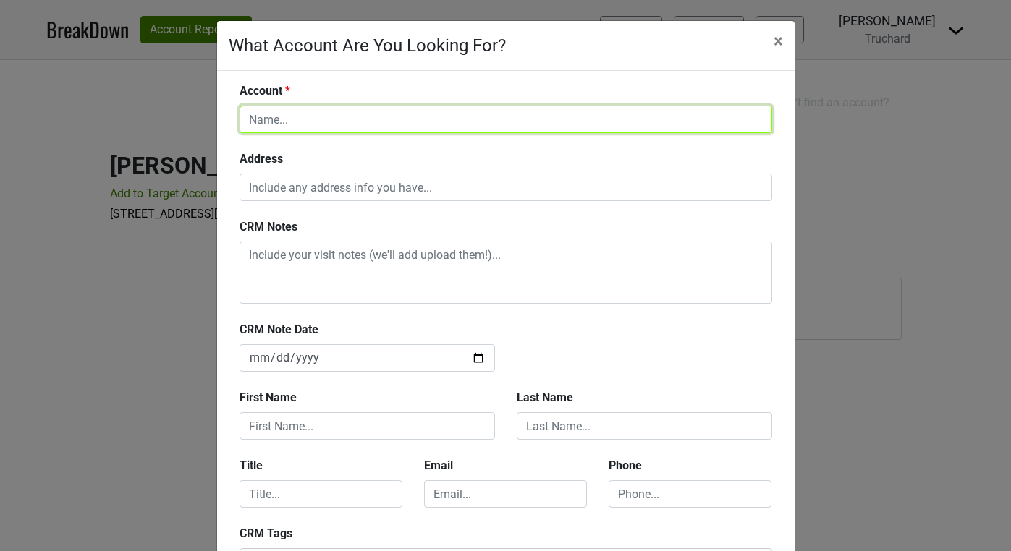
click at [576, 124] on input "text" at bounding box center [505, 119] width 532 height 27
type input "Speer's Steakhouse"
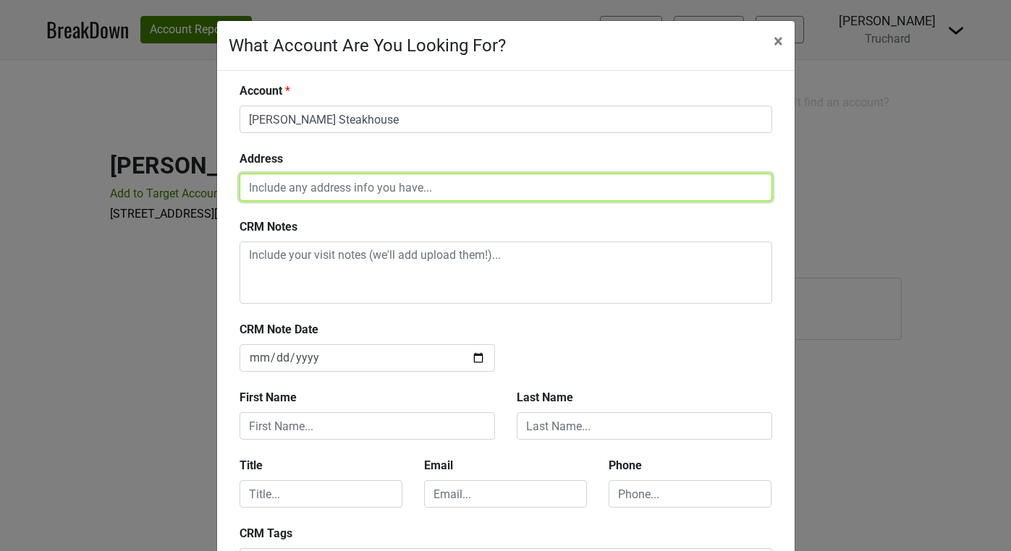
paste input "100 Adams Shoppes, Mars, PA 16046"
type input "100 Adams Shoppes, Mars, PA 16046"
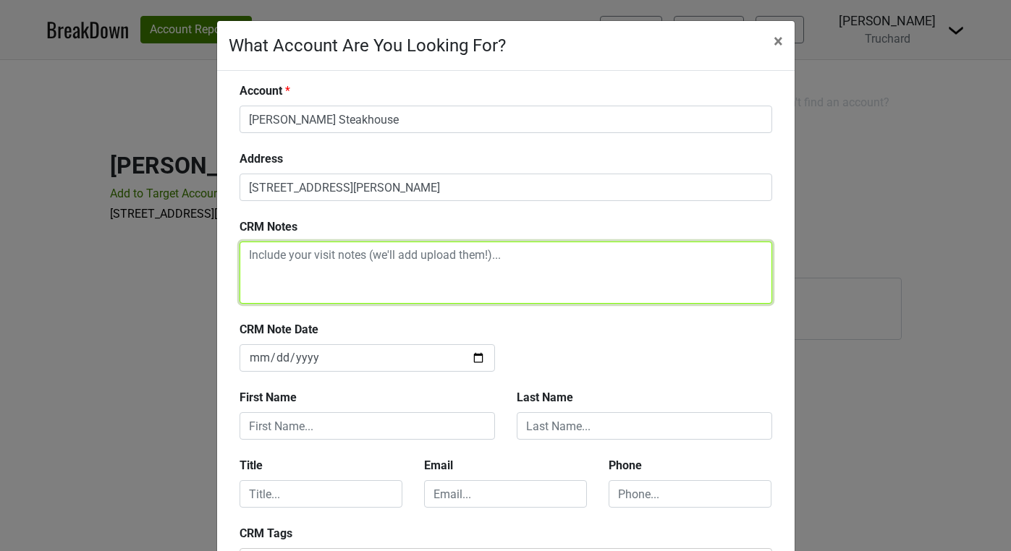
click at [467, 265] on textarea at bounding box center [505, 273] width 532 height 62
paste textarea "Tina Quincy-GM"
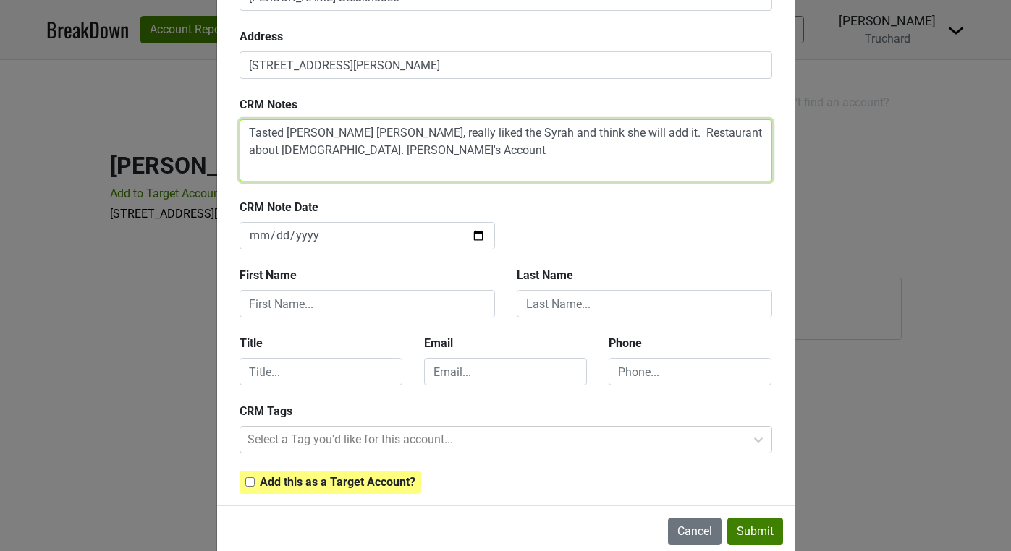
scroll to position [149, 0]
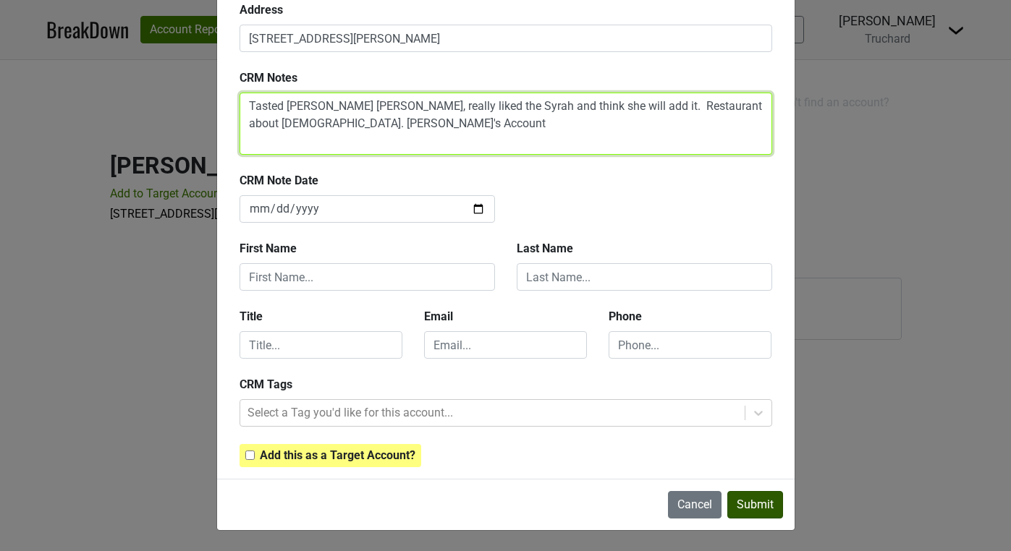
type textarea "Tasted Tina Quincy-GM, really liked the Syrah and think she will add it. Restau…"
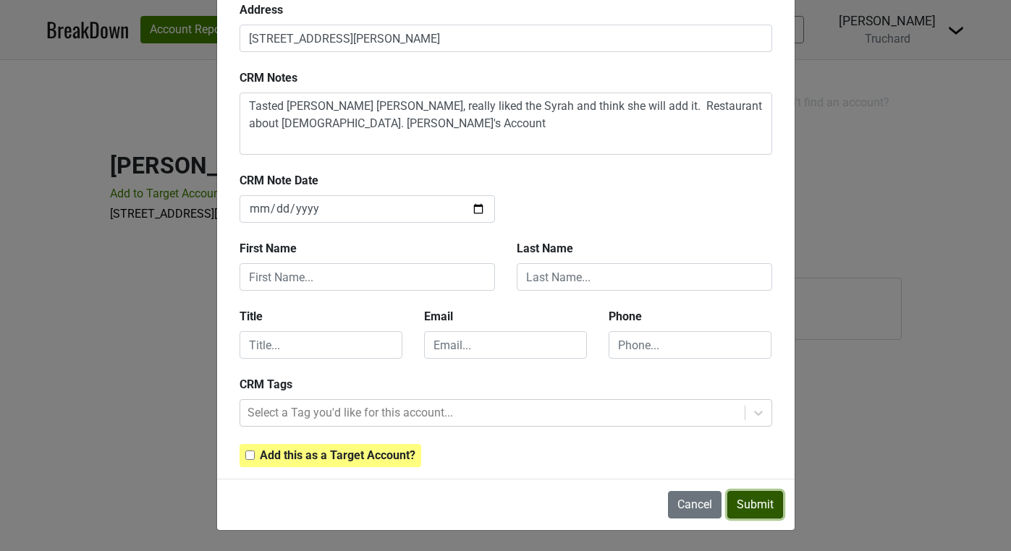
click at [767, 510] on button "Submit" at bounding box center [755, 504] width 56 height 27
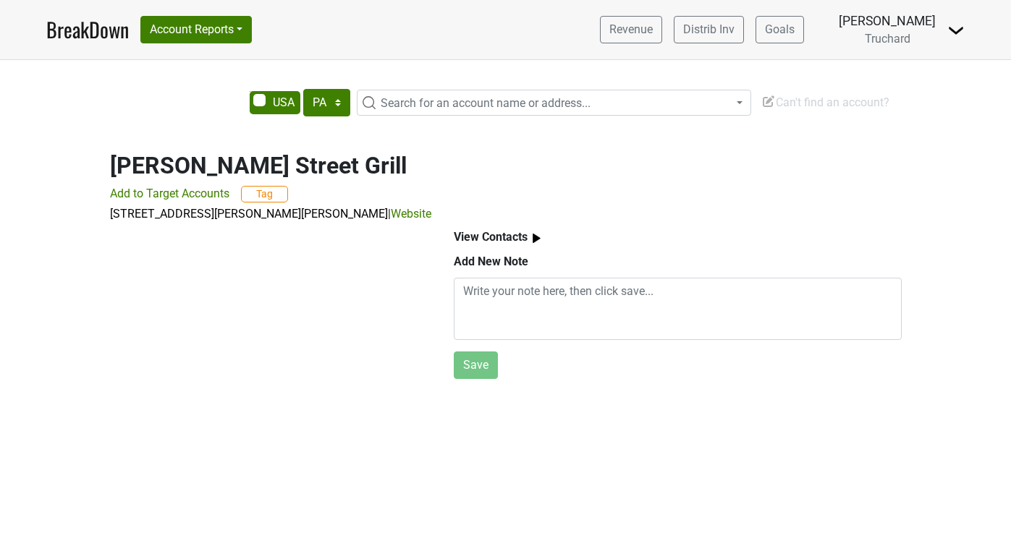
click at [584, 109] on span "Search for an account name or address..." at bounding box center [485, 103] width 210 height 14
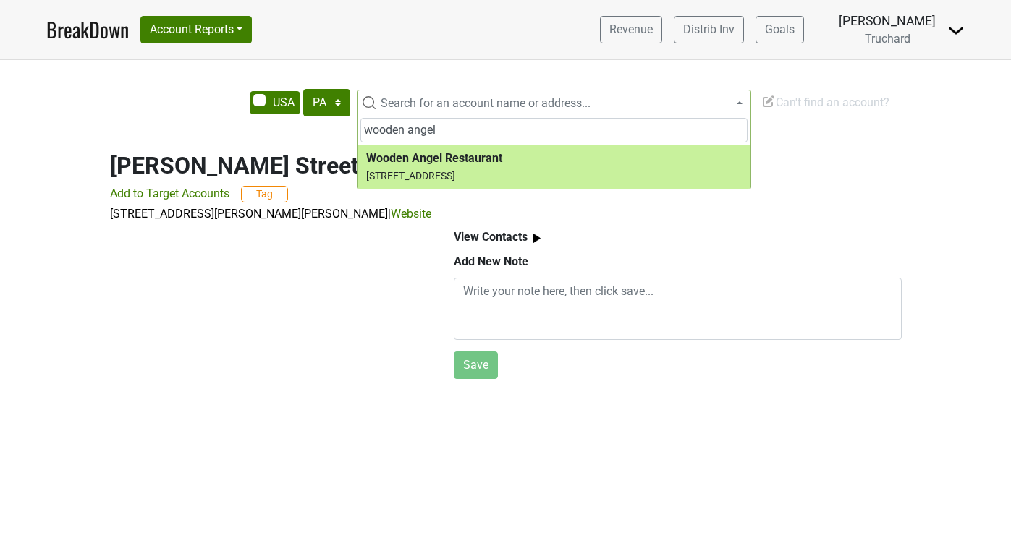
type input "wooden angel"
select select "158915"
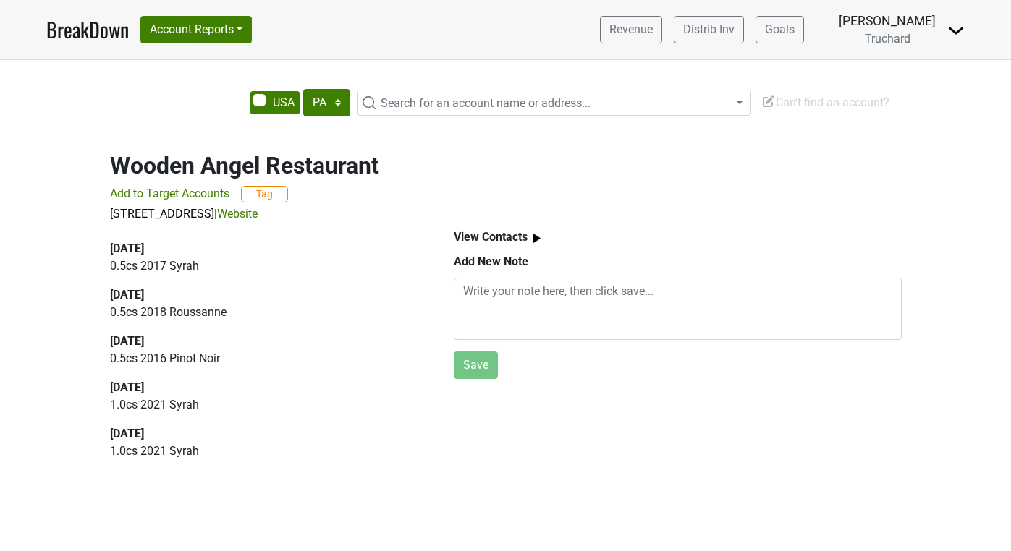
select select "PA"
click at [515, 298] on textarea at bounding box center [678, 309] width 448 height 62
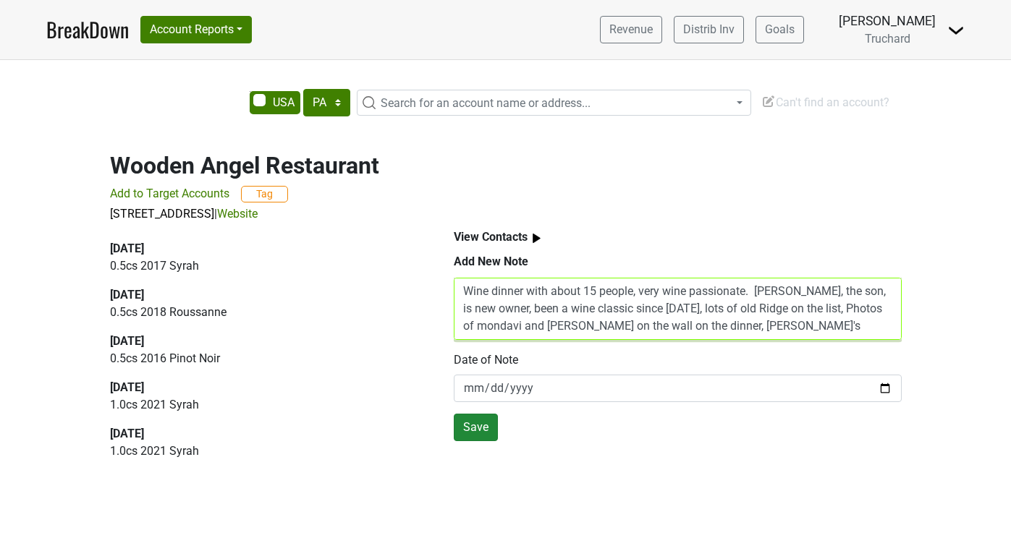
type textarea "Wine dinner with about 15 people, very wine passionate. [PERSON_NAME], the son,…"
click at [472, 428] on button "Save" at bounding box center [476, 427] width 44 height 27
